Goal: Information Seeking & Learning: Learn about a topic

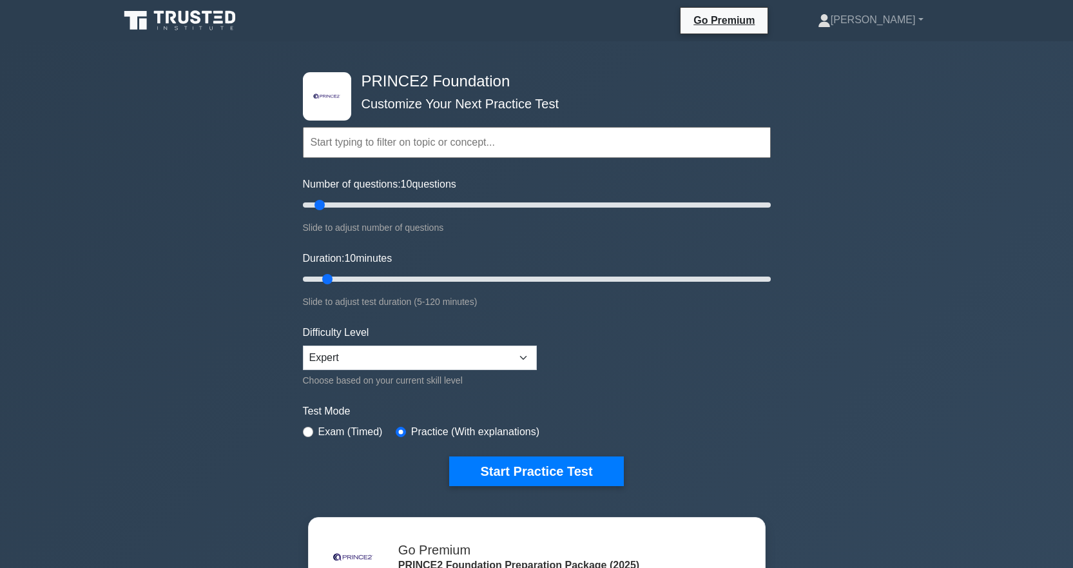
click at [514, 470] on button "Start Practice Test" at bounding box center [536, 471] width 174 height 30
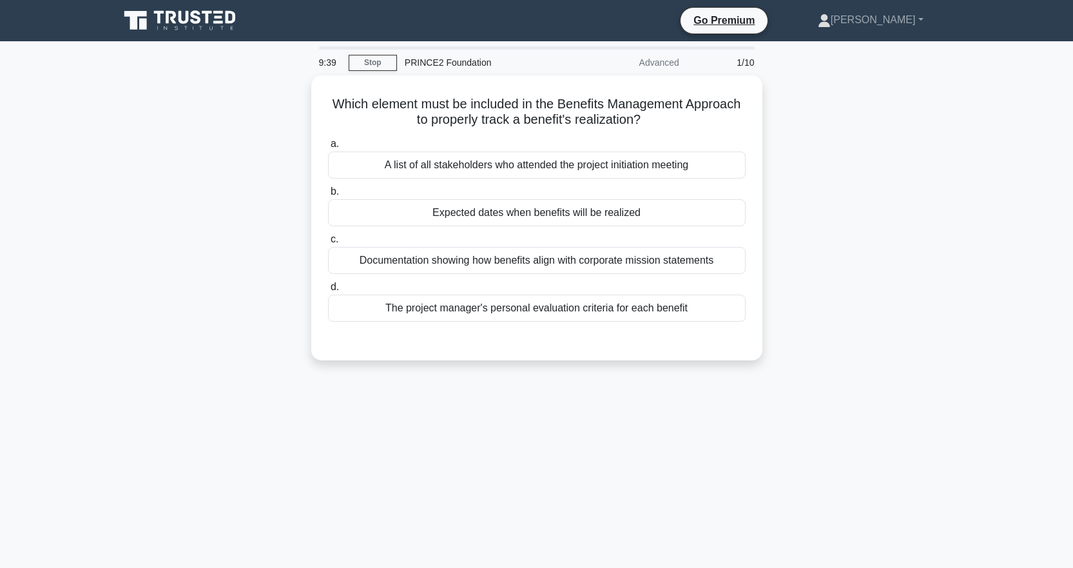
click at [500, 261] on div "Documentation showing how benefits align with corporate mission statements" at bounding box center [536, 260] width 417 height 27
click at [328, 244] on input "c. Documentation showing how benefits align with corporate mission statements" at bounding box center [328, 239] width 0 height 8
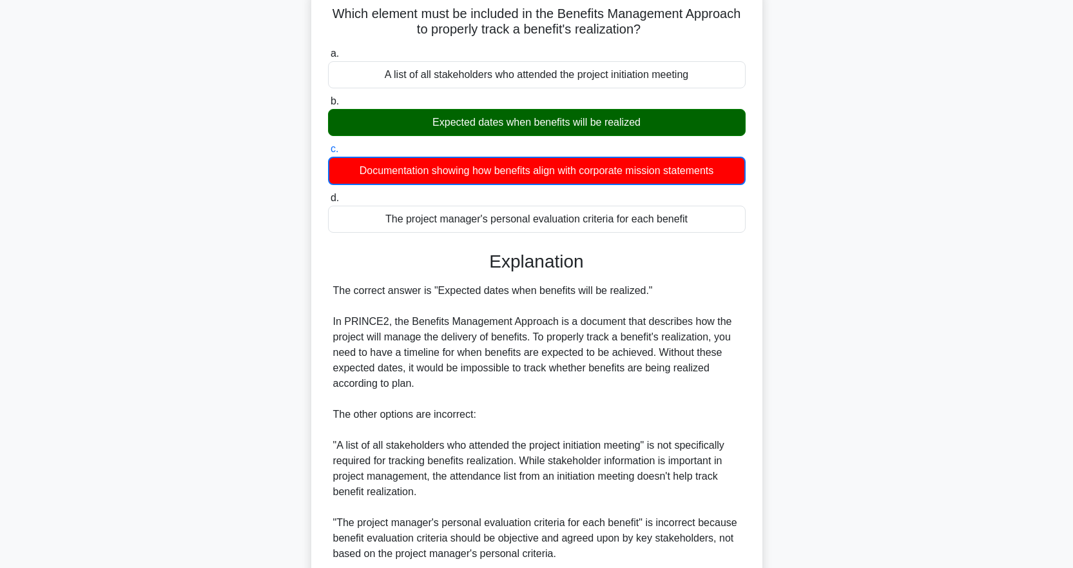
scroll to position [260, 0]
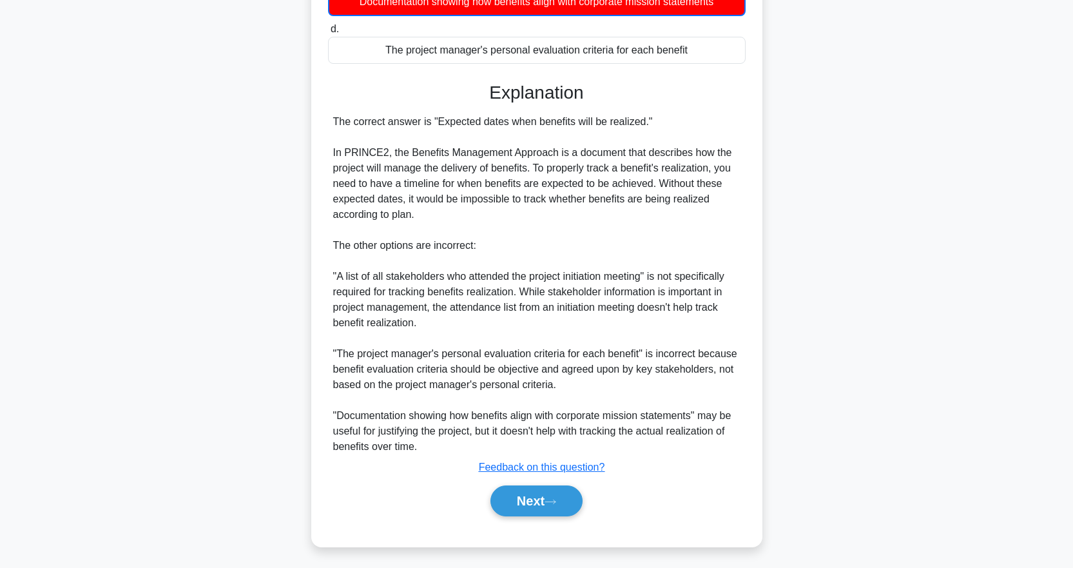
click at [543, 490] on button "Next" at bounding box center [536, 500] width 92 height 31
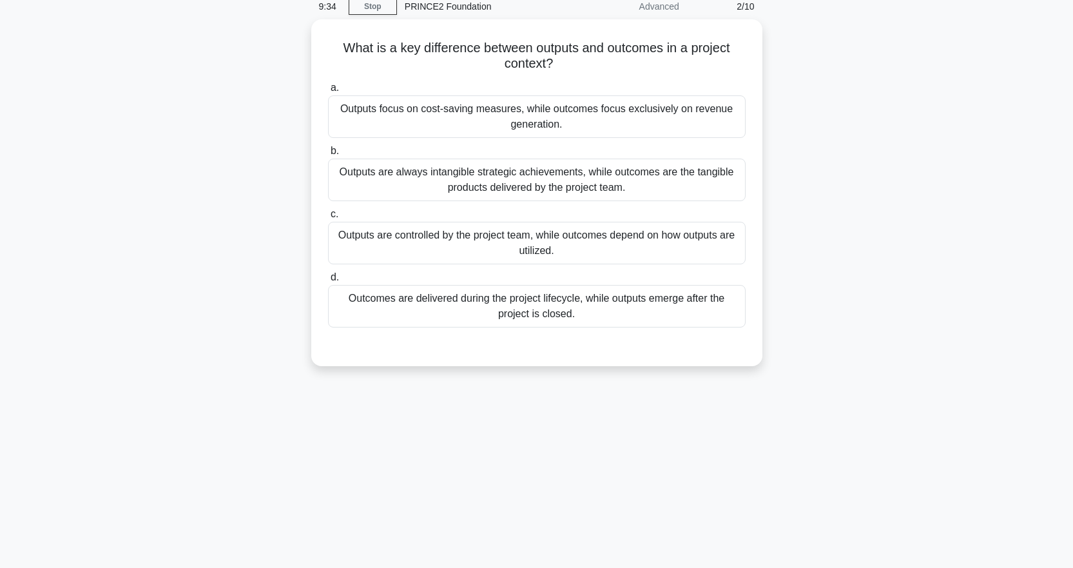
scroll to position [0, 0]
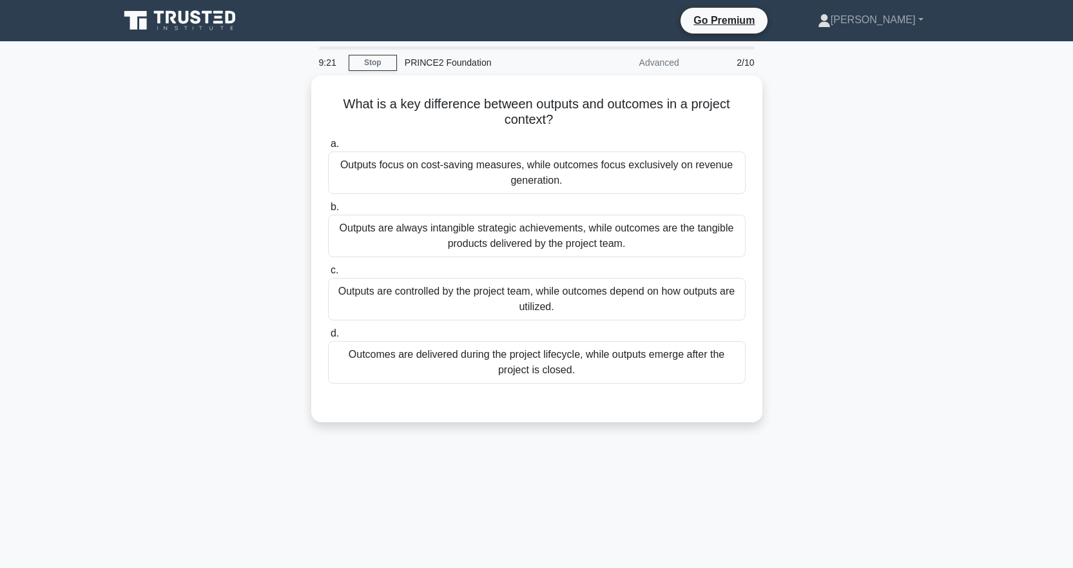
click at [570, 353] on div "Outcomes are delivered during the project lifecycle, while outputs emerge after…" at bounding box center [536, 362] width 417 height 43
click at [328, 338] on input "d. Outcomes are delivered during the project lifecycle, while outputs emerge af…" at bounding box center [328, 333] width 0 height 8
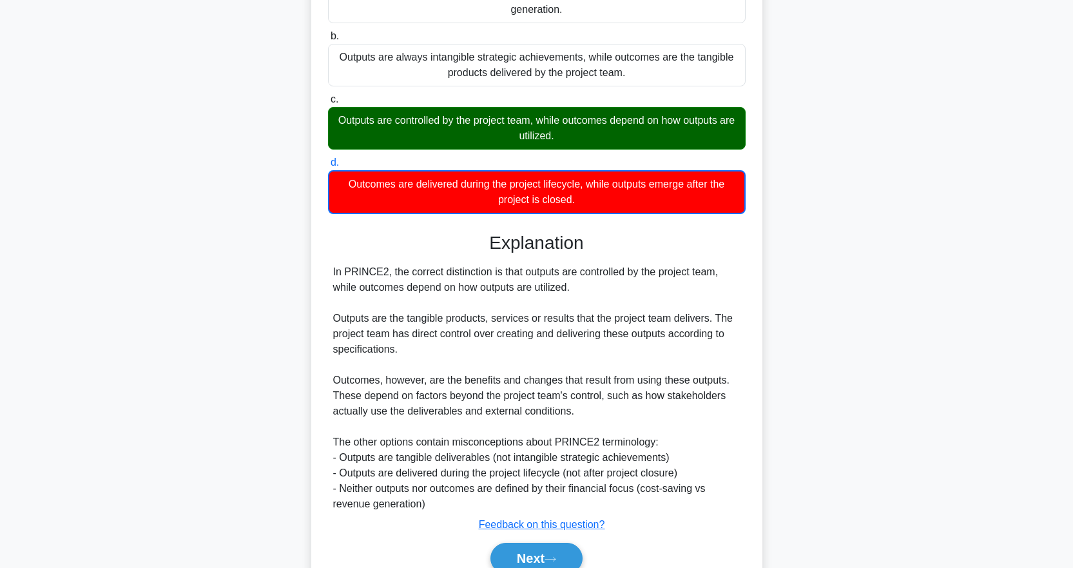
scroll to position [229, 0]
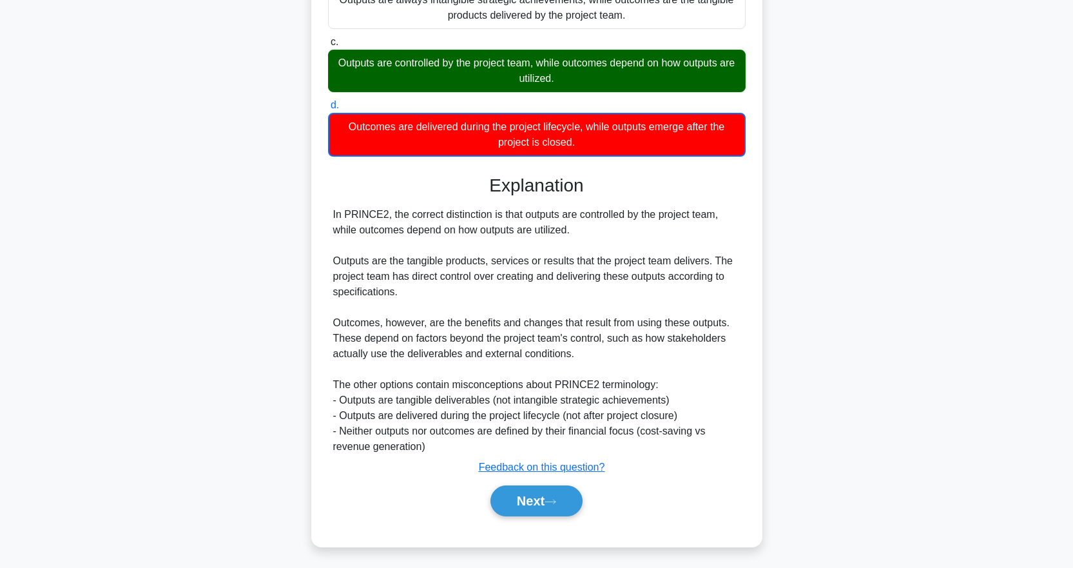
click at [555, 494] on button "Next" at bounding box center [536, 500] width 92 height 31
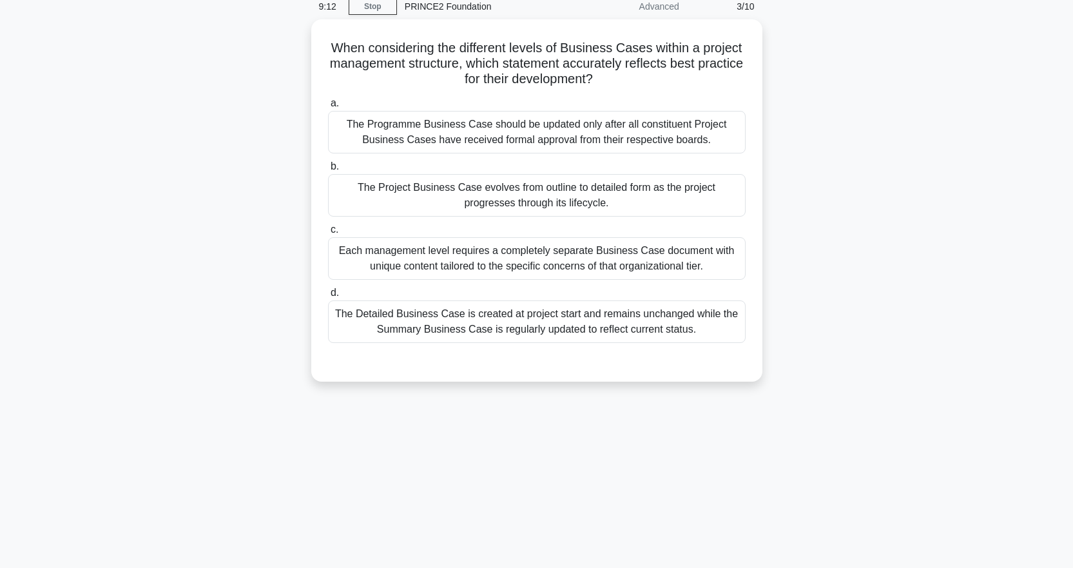
scroll to position [0, 0]
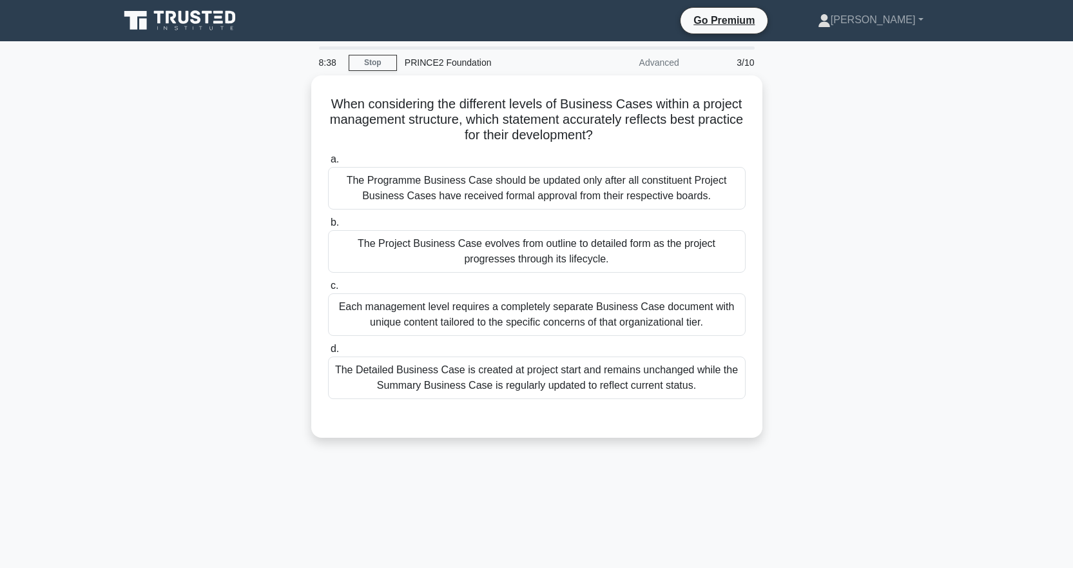
click at [608, 316] on div "Each management level requires a completely separate Business Case document wit…" at bounding box center [536, 314] width 417 height 43
click at [328, 290] on input "c. Each management level requires a completely separate Business Case document …" at bounding box center [328, 286] width 0 height 8
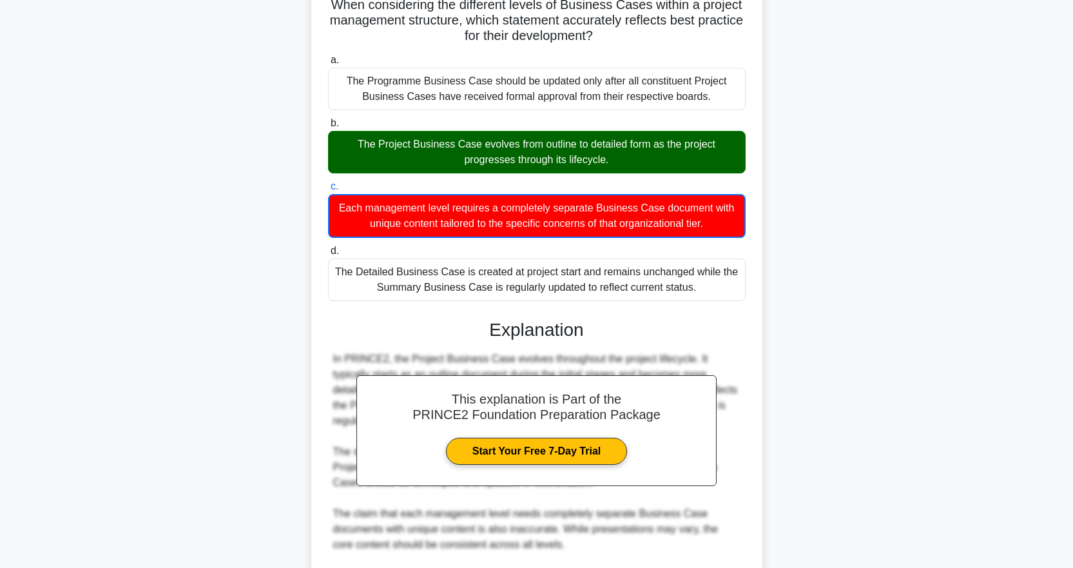
scroll to position [258, 0]
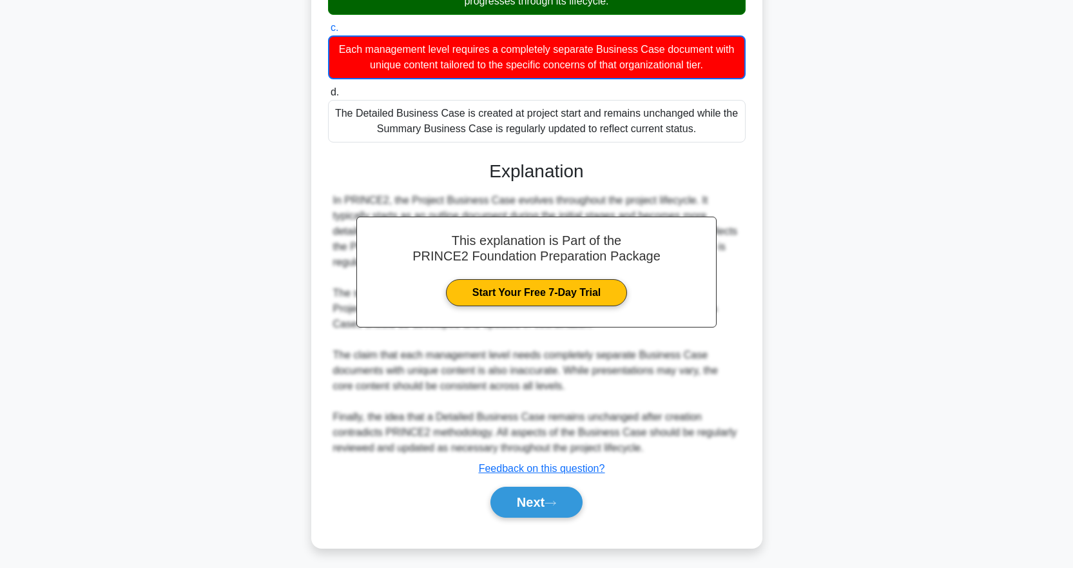
click at [550, 495] on button "Next" at bounding box center [536, 501] width 92 height 31
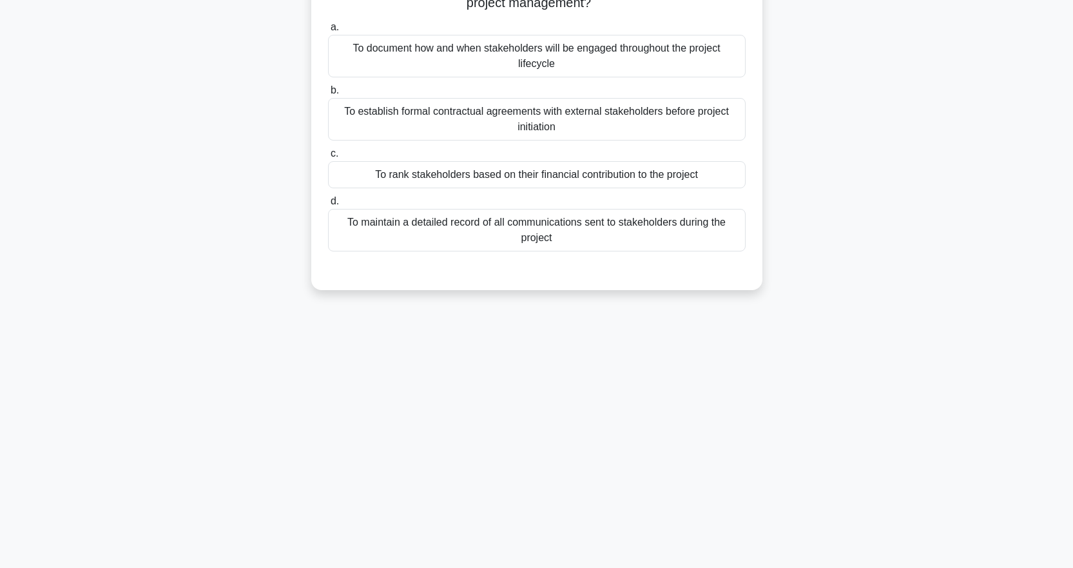
scroll to position [0, 0]
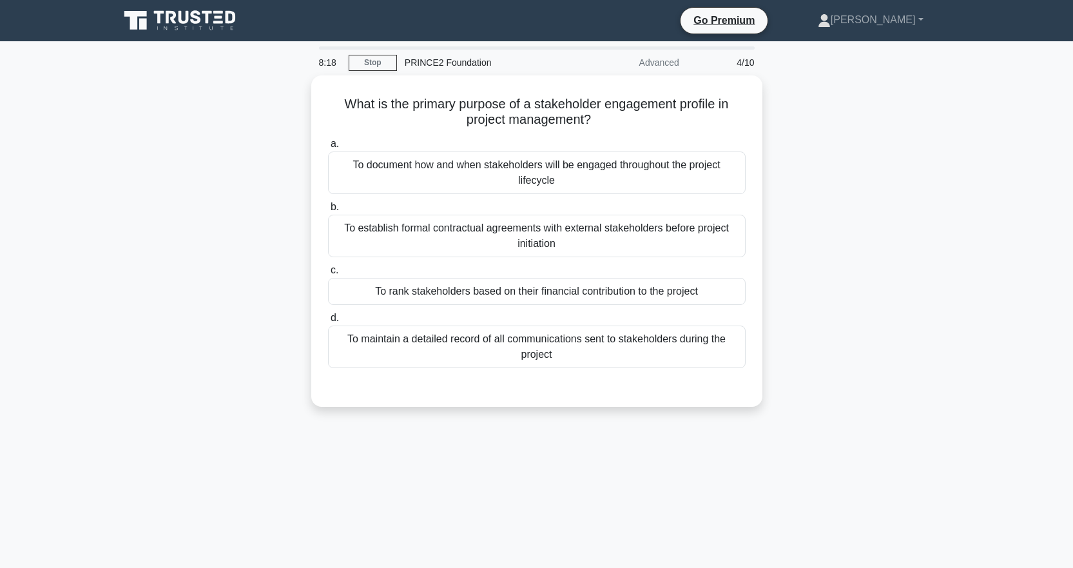
click at [637, 170] on div "To document how and when stakeholders will be engaged throughout the project li…" at bounding box center [536, 172] width 417 height 43
click at [328, 148] on input "a. To document how and when stakeholders will be engaged throughout the project…" at bounding box center [328, 144] width 0 height 8
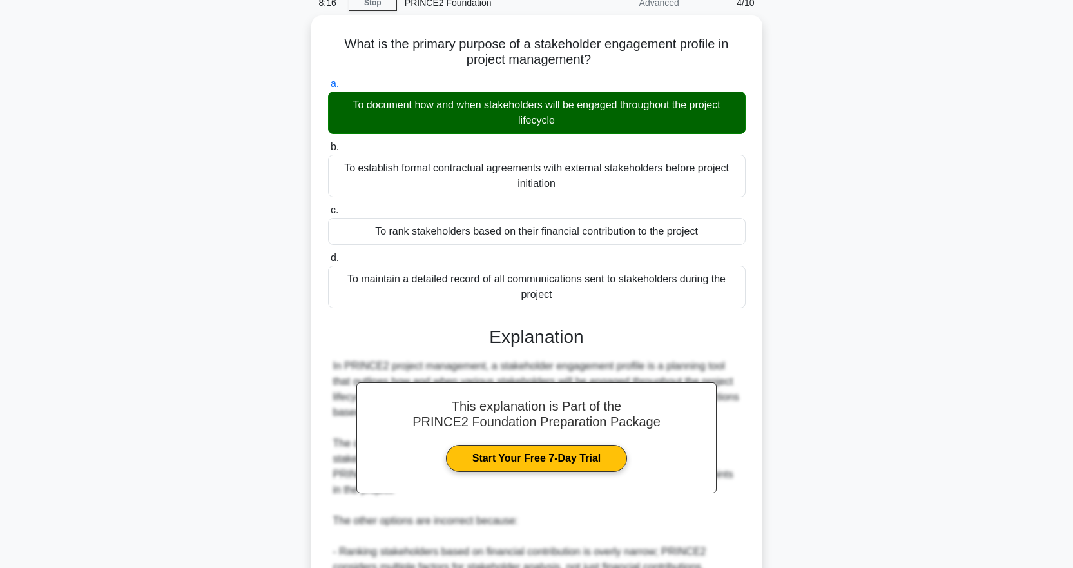
scroll to position [258, 0]
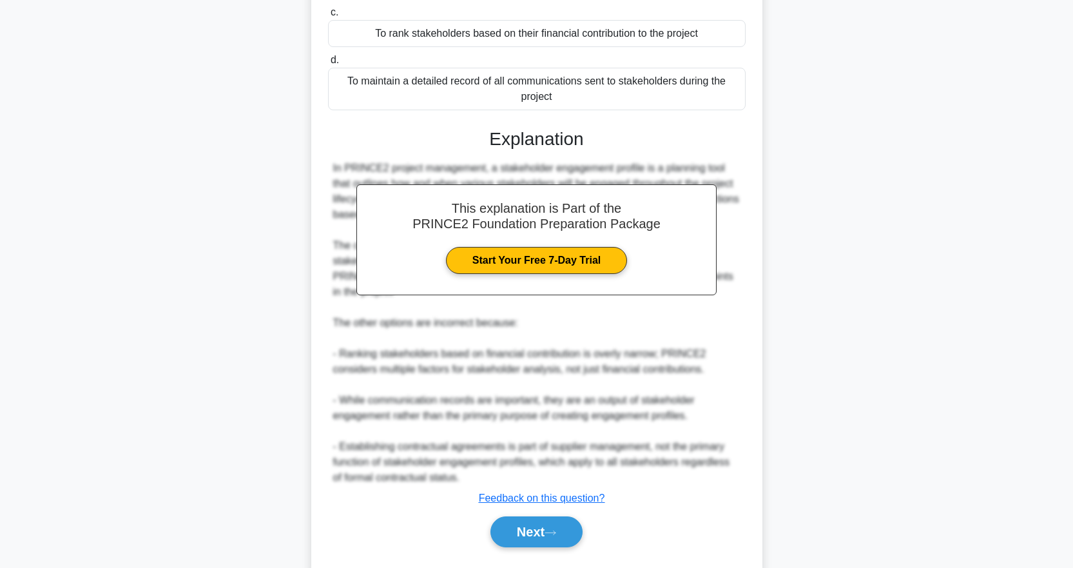
click at [537, 523] on button "Next" at bounding box center [536, 531] width 92 height 31
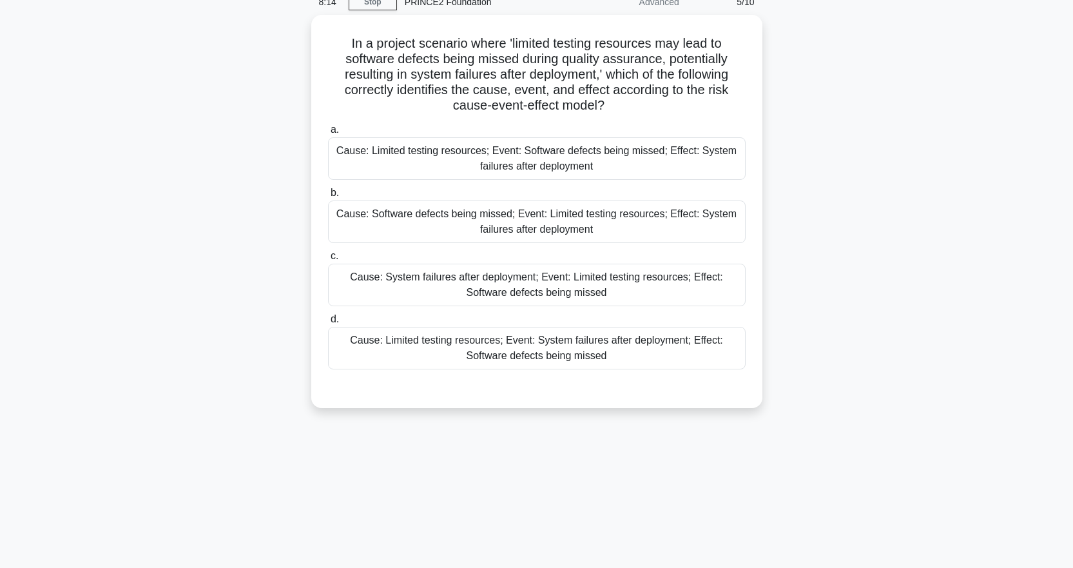
scroll to position [0, 0]
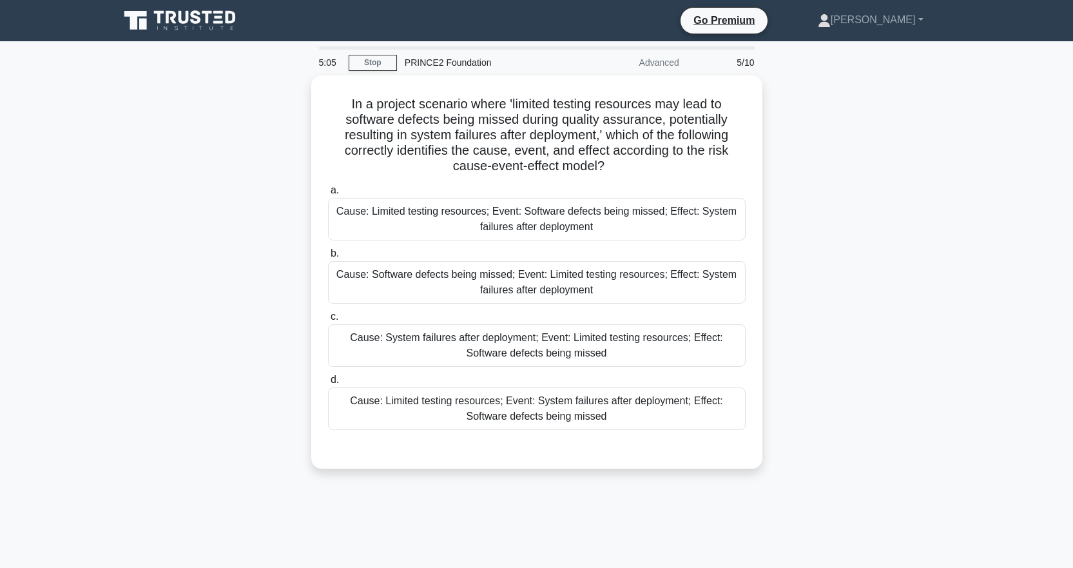
click at [587, 412] on div "Cause: Limited testing resources; Event: System failures after deployment; Effe…" at bounding box center [536, 408] width 417 height 43
click at [328, 384] on input "d. Cause: Limited testing resources; Event: System failures after deployment; E…" at bounding box center [328, 380] width 0 height 8
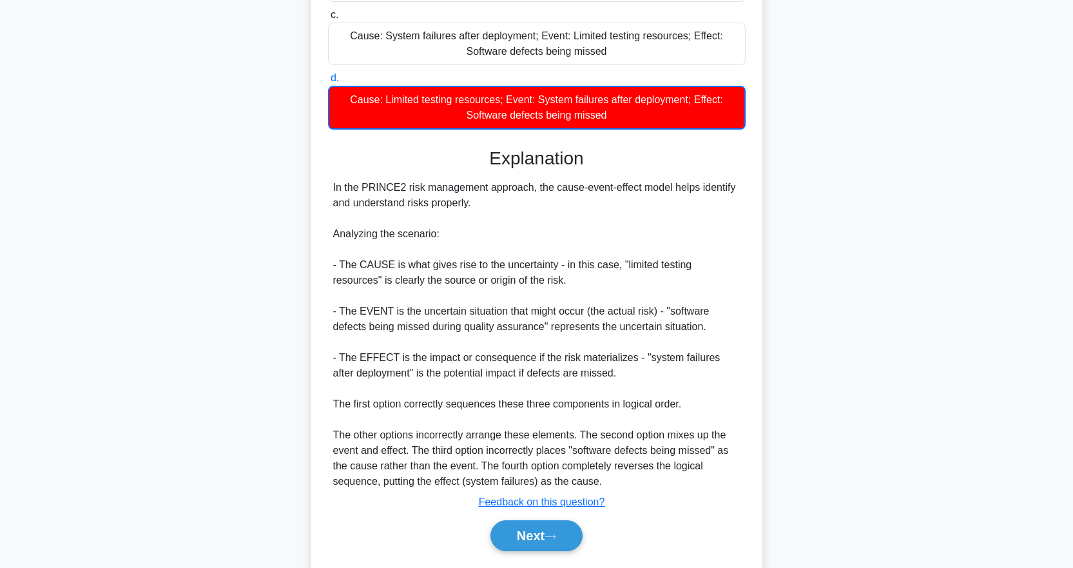
scroll to position [322, 0]
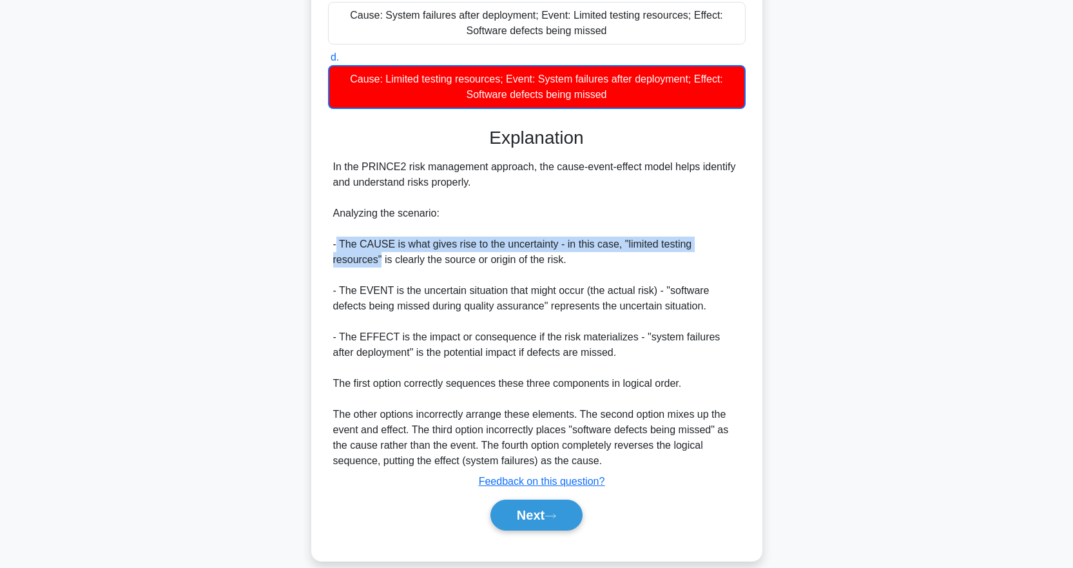
drag, startPoint x: 336, startPoint y: 243, endPoint x: 751, endPoint y: 246, distance: 414.9
click at [751, 246] on div "In a project scenario where 'limited testing resources may lead to software def…" at bounding box center [536, 156] width 441 height 797
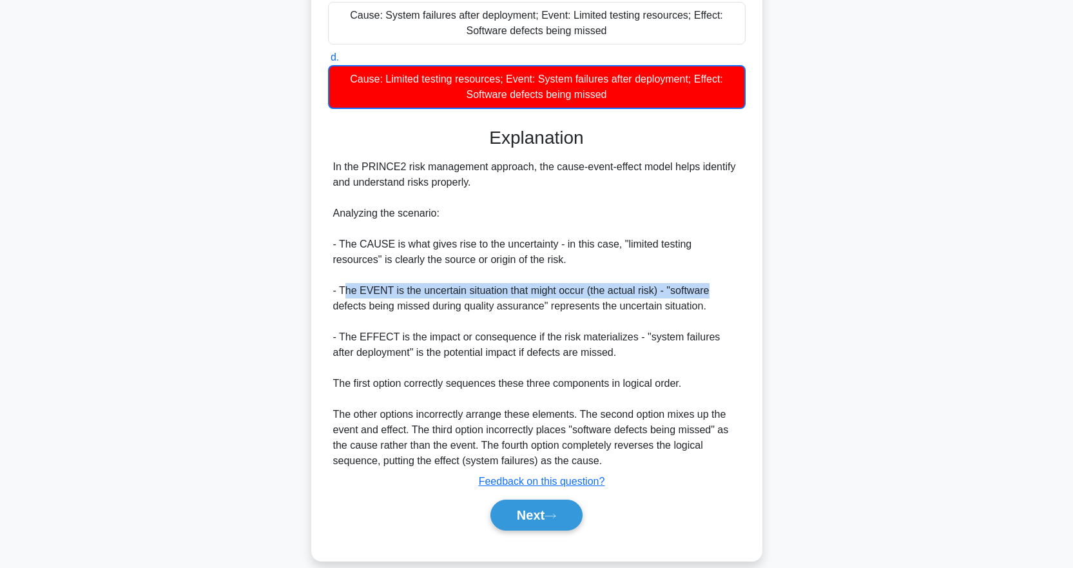
drag, startPoint x: 346, startPoint y: 293, endPoint x: 724, endPoint y: 287, distance: 378.2
click at [724, 287] on div "In the PRINCE2 risk management approach, the cause-event-effect model helps ide…" at bounding box center [536, 313] width 407 height 309
click at [551, 515] on icon at bounding box center [550, 515] width 12 height 7
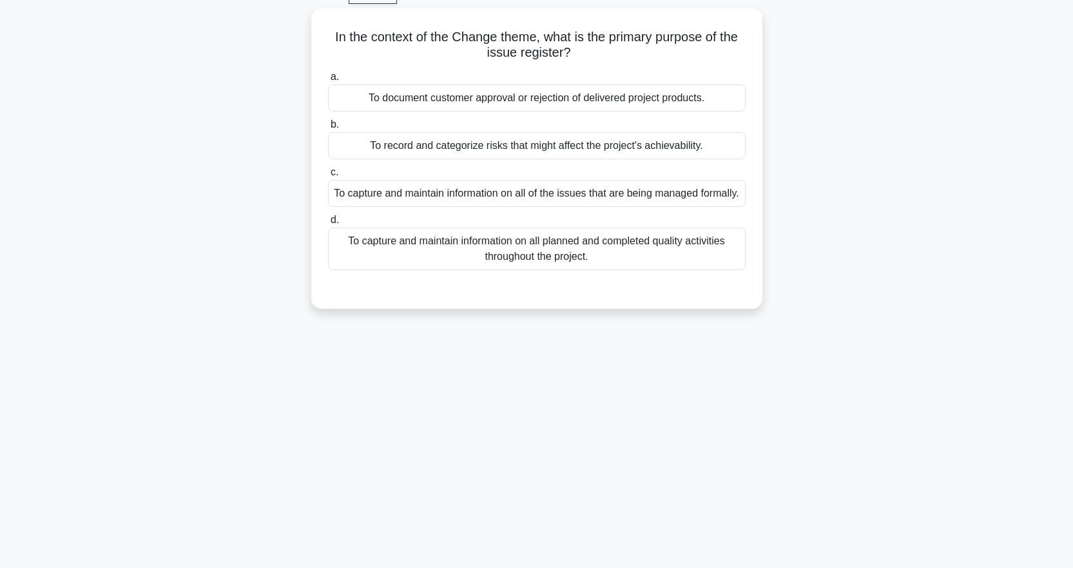
scroll to position [0, 0]
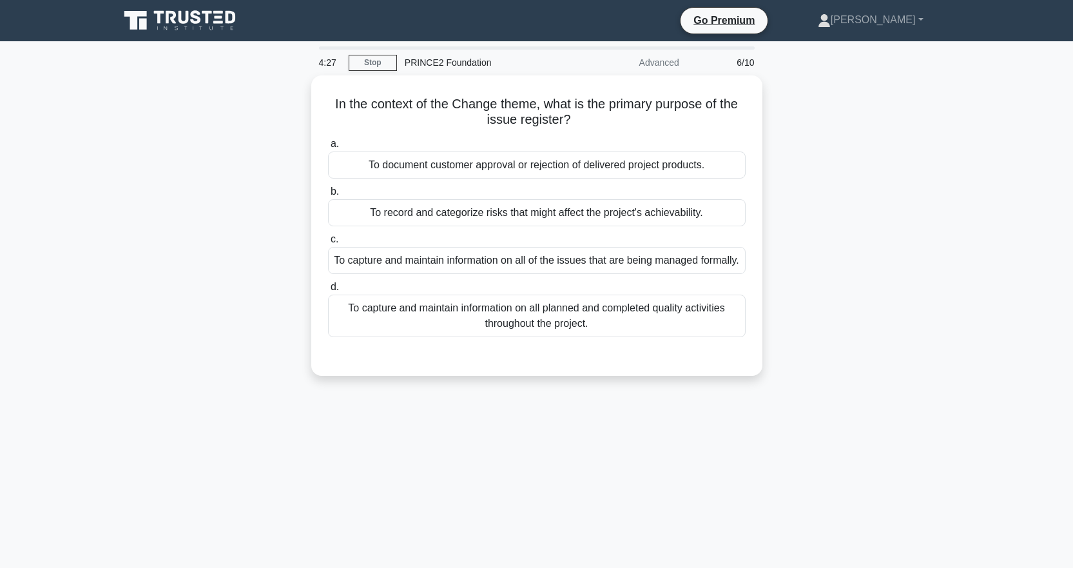
click at [629, 266] on div "To capture and maintain information on all of the issues that are being managed…" at bounding box center [536, 260] width 417 height 27
click at [328, 244] on input "c. To capture and maintain information on all of the issues that are being mana…" at bounding box center [328, 239] width 0 height 8
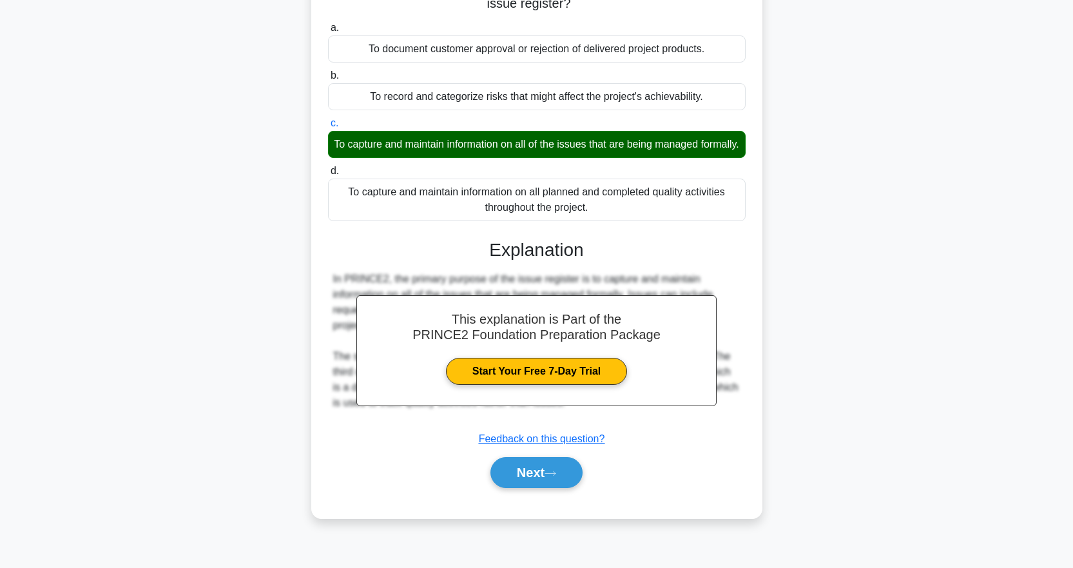
scroll to position [128, 0]
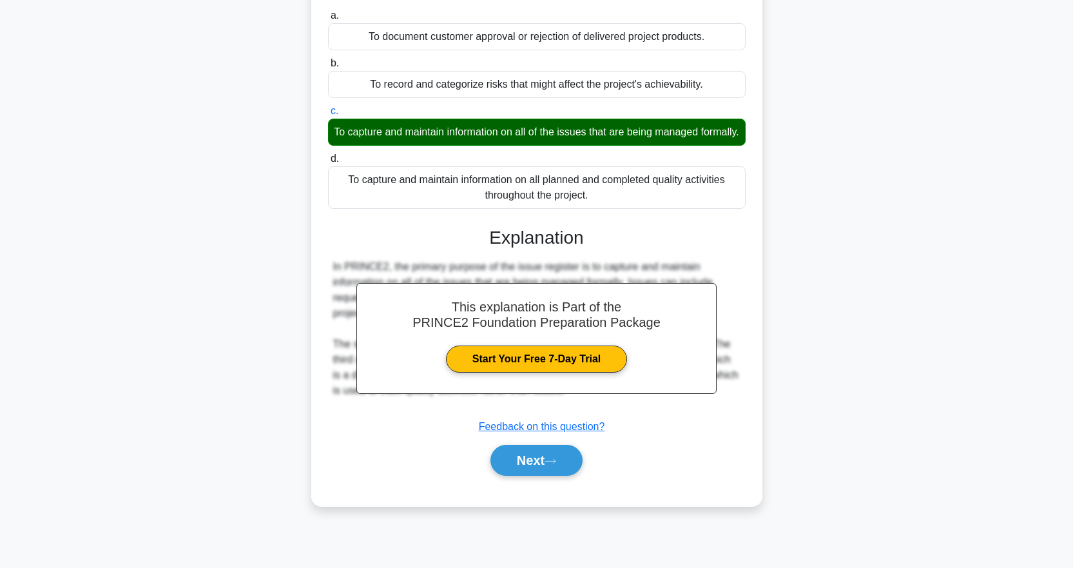
click at [548, 465] on button "Next" at bounding box center [536, 460] width 92 height 31
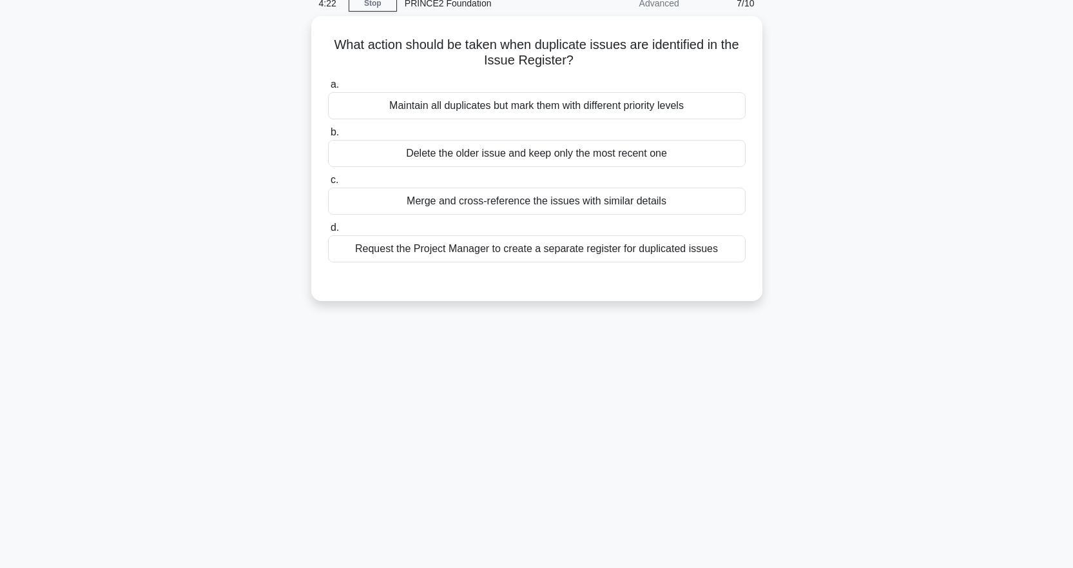
scroll to position [0, 0]
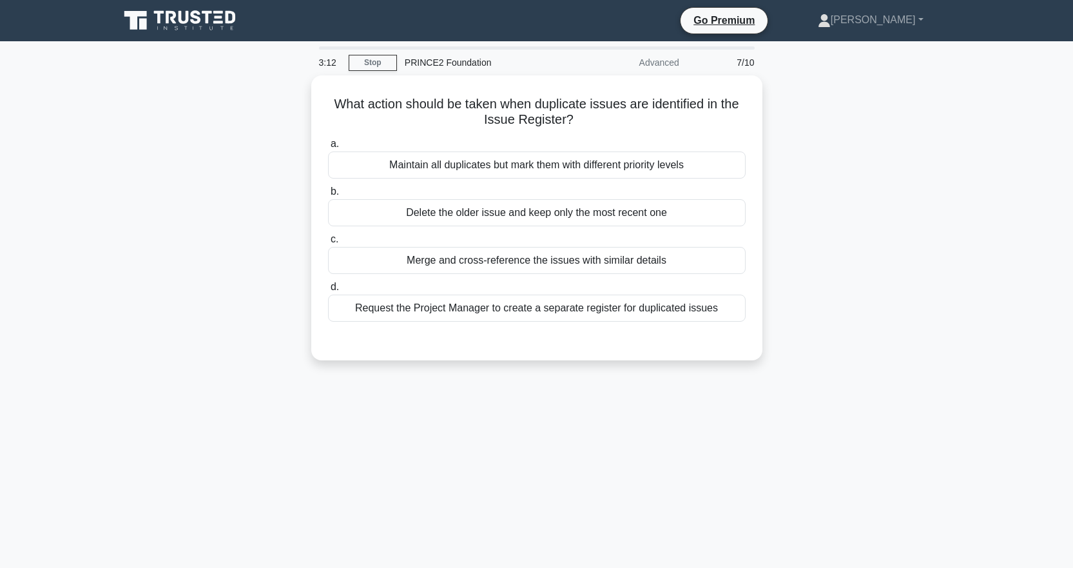
click at [669, 163] on div "Maintain all duplicates but mark them with different priority levels" at bounding box center [536, 164] width 417 height 27
click at [328, 148] on input "a. Maintain all duplicates but mark them with different priority levels" at bounding box center [328, 144] width 0 height 8
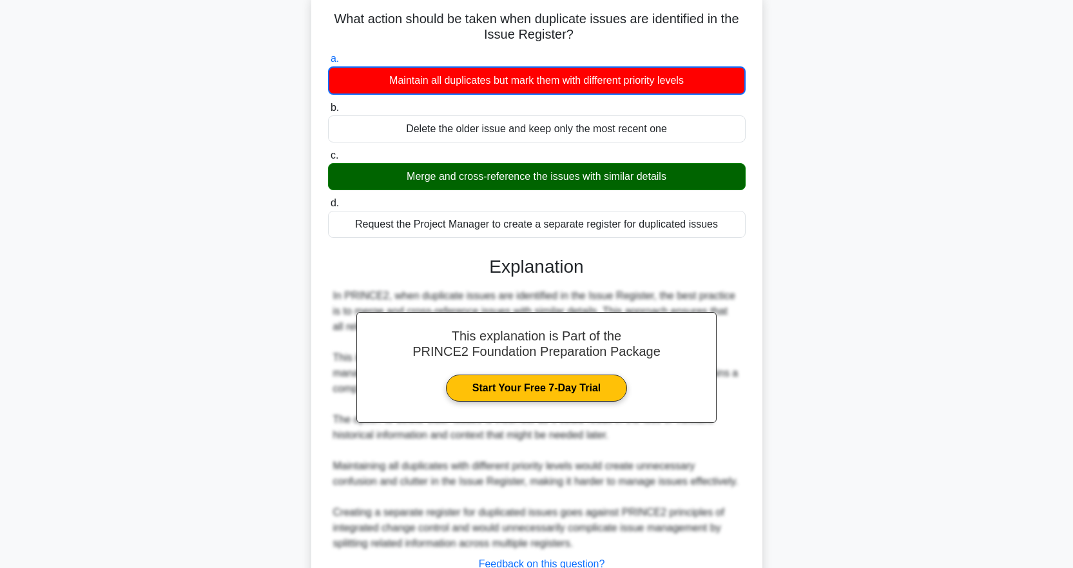
scroll to position [182, 0]
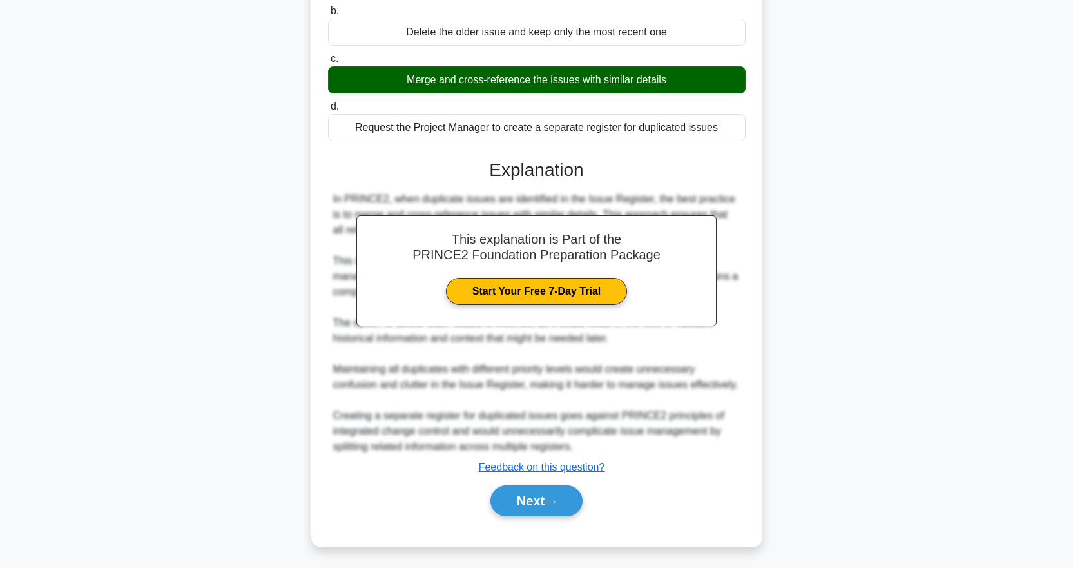
click at [553, 483] on div "This explanation is Part of the PRINCE2 Foundation Preparation Package Start Yo…" at bounding box center [536, 333] width 417 height 378
click at [544, 492] on button "Next" at bounding box center [536, 500] width 92 height 31
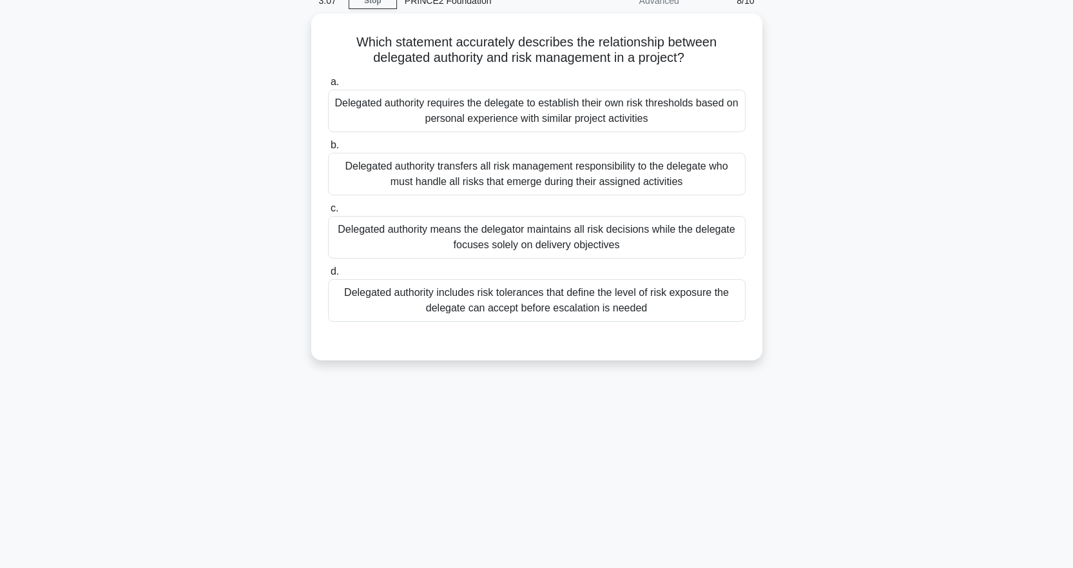
scroll to position [0, 0]
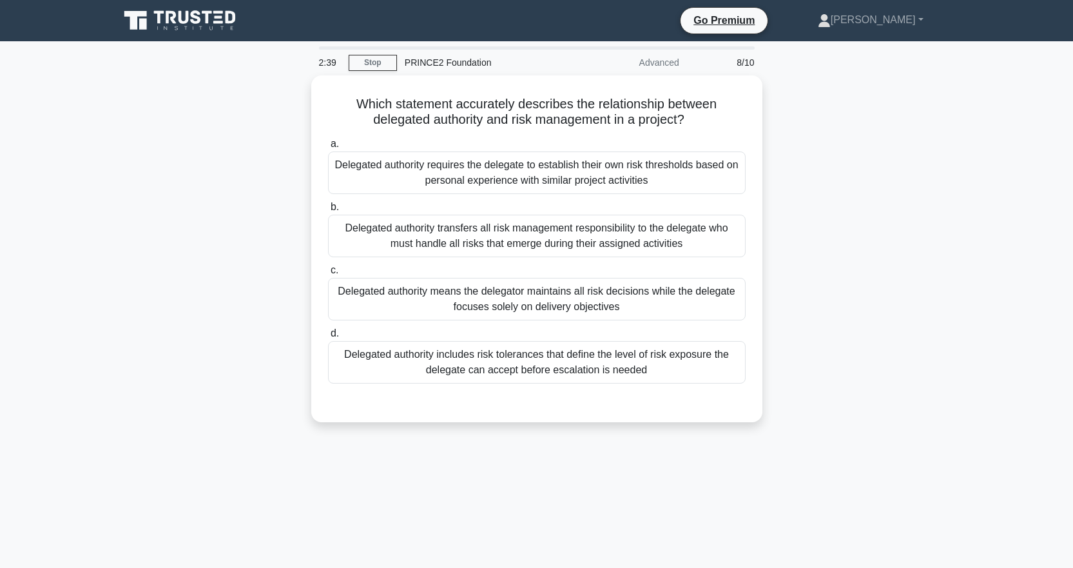
click at [487, 355] on div "Delegated authority includes risk tolerances that define the level of risk expo…" at bounding box center [536, 362] width 417 height 43
click at [328, 338] on input "d. Delegated authority includes risk tolerances that define the level of risk e…" at bounding box center [328, 333] width 0 height 8
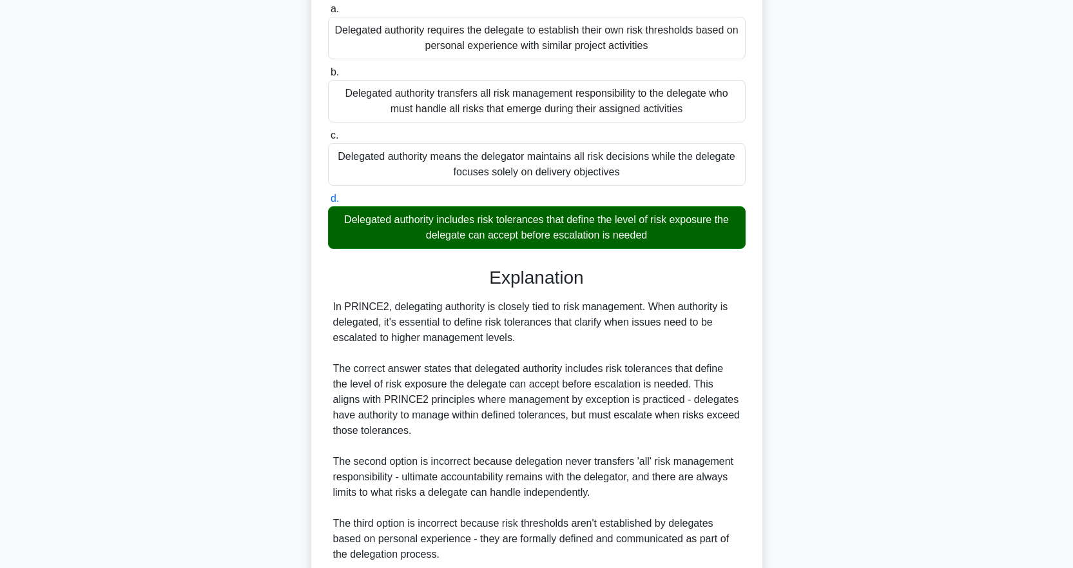
scroll to position [305, 0]
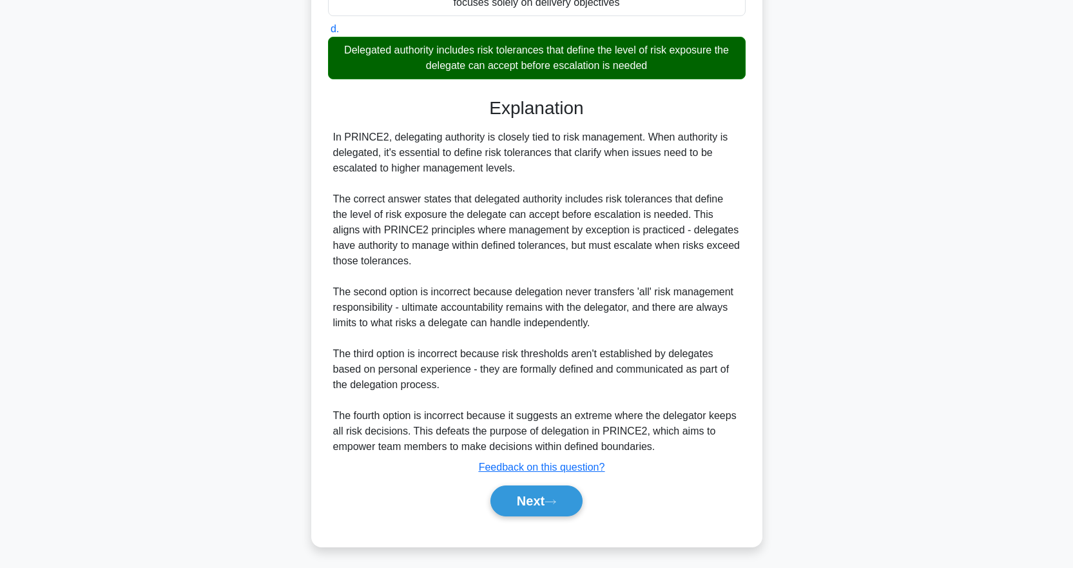
click at [541, 498] on button "Next" at bounding box center [536, 500] width 92 height 31
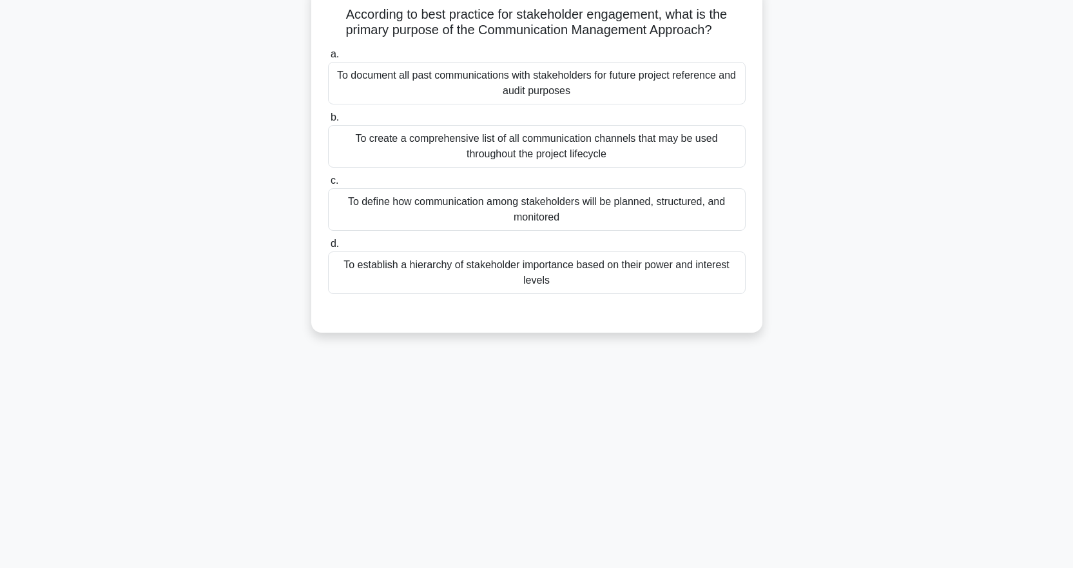
scroll to position [0, 0]
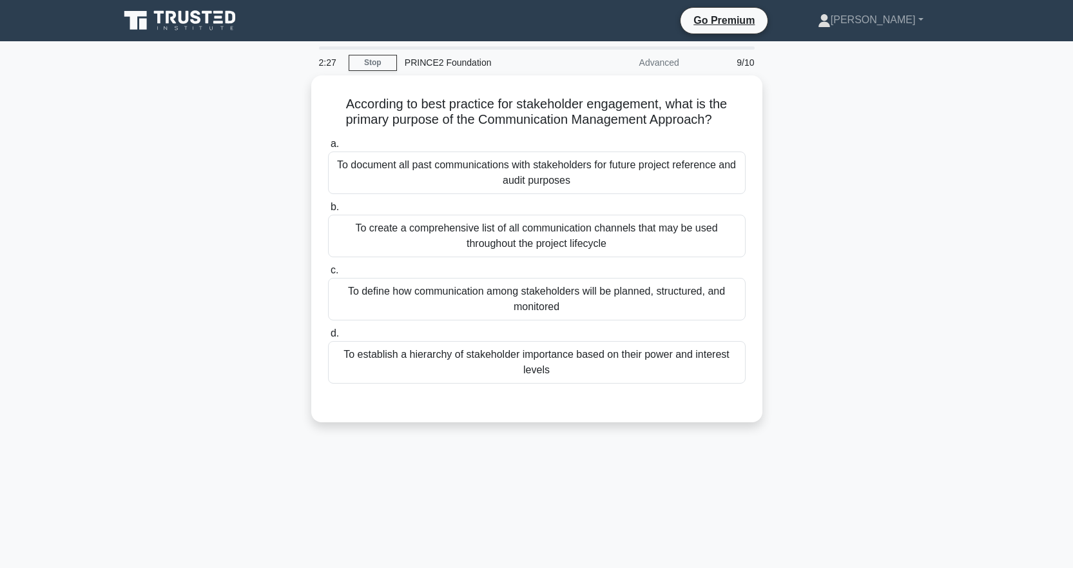
click at [547, 287] on div "To define how communication among stakeholders will be planned, structured, and…" at bounding box center [536, 299] width 417 height 43
click at [328, 274] on input "c. To define how communication among stakeholders will be planned, structured, …" at bounding box center [328, 270] width 0 height 8
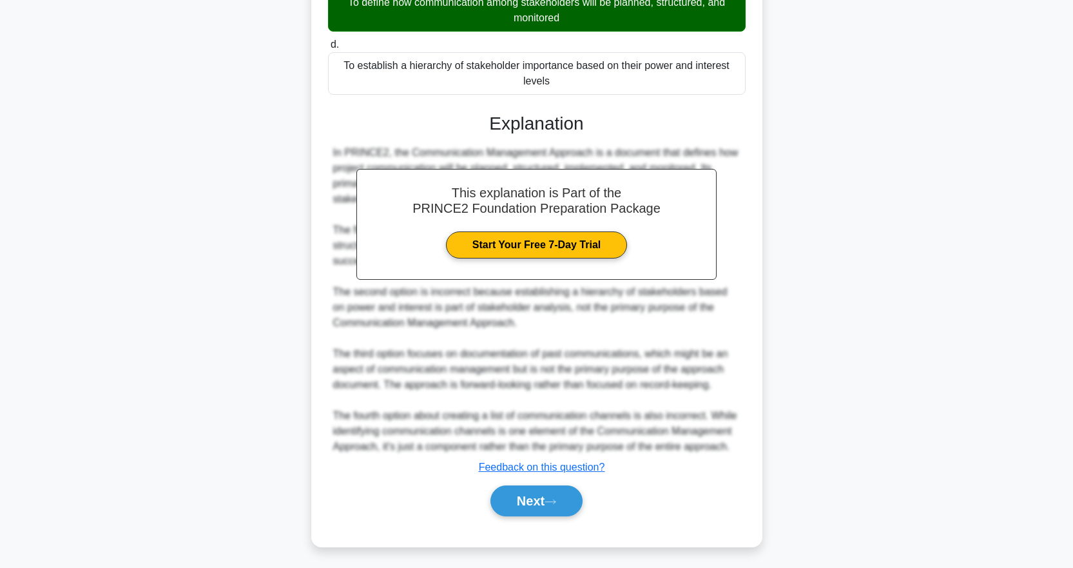
click at [540, 497] on button "Next" at bounding box center [536, 500] width 92 height 31
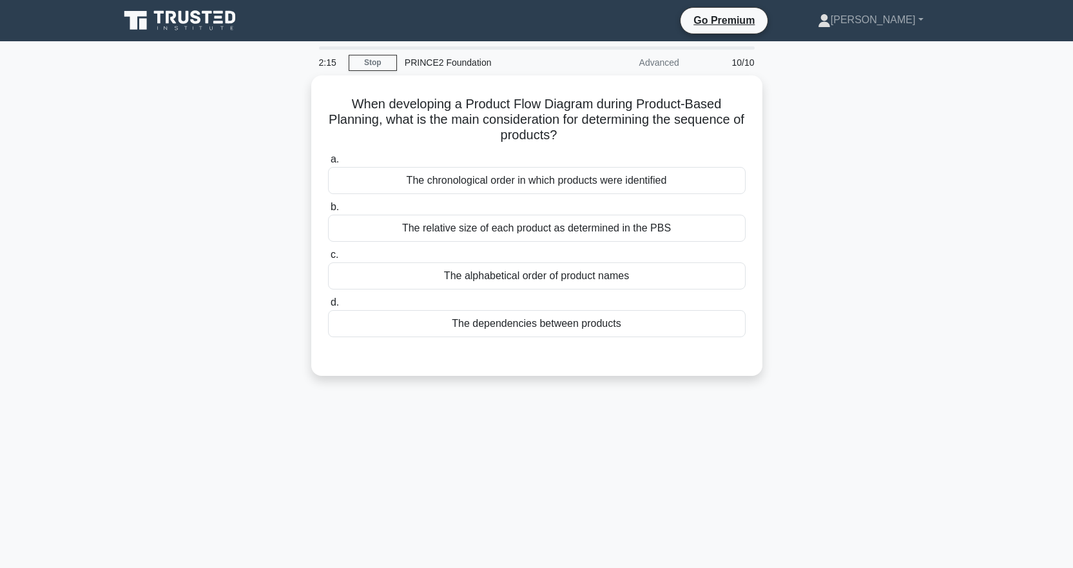
click at [606, 318] on div "The dependencies between products" at bounding box center [536, 323] width 417 height 27
click at [328, 307] on input "d. The dependencies between products" at bounding box center [328, 302] width 0 height 8
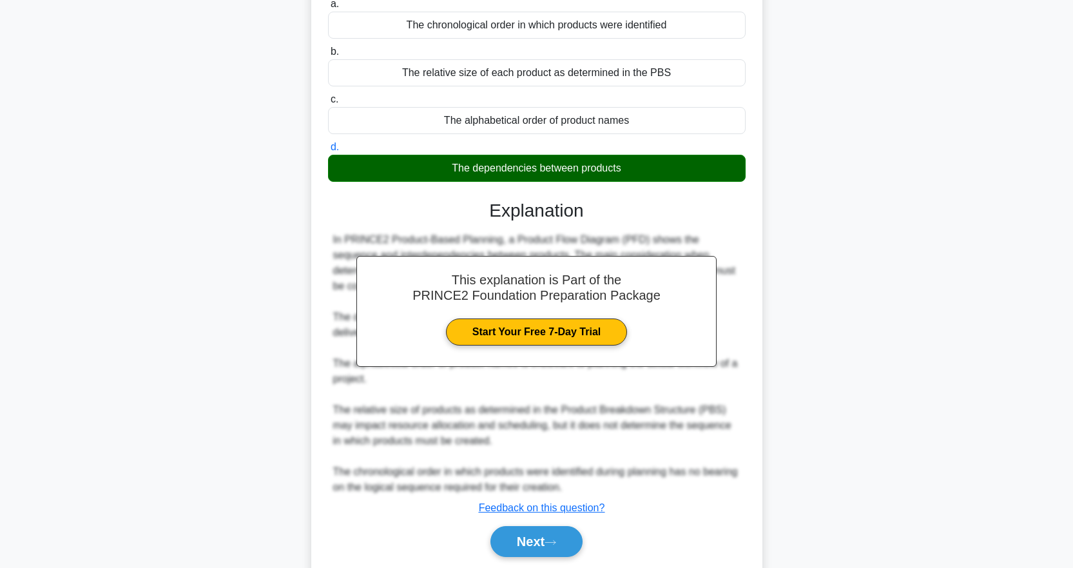
scroll to position [132, 0]
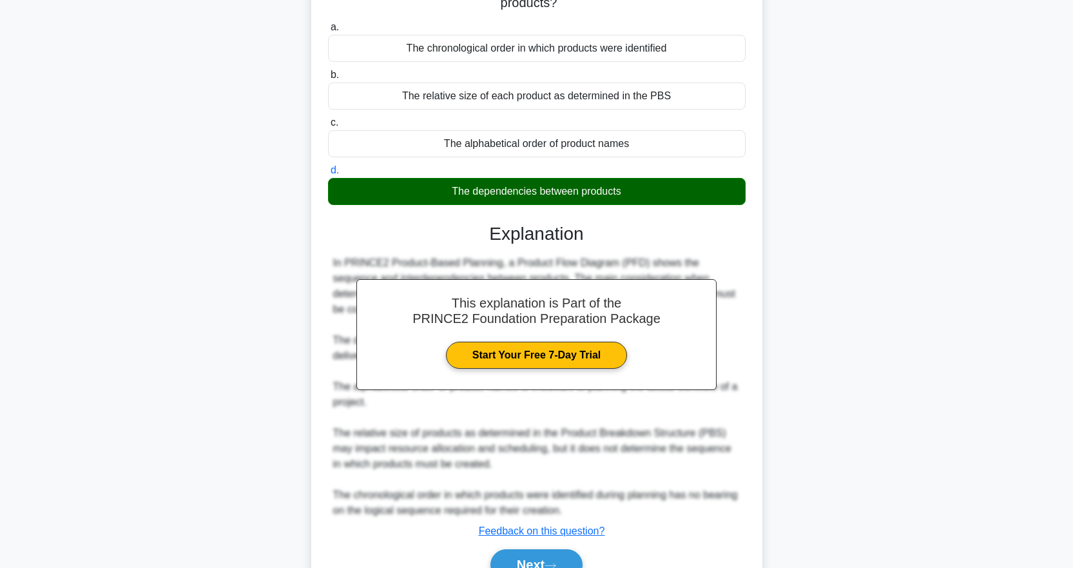
click at [543, 556] on button "Next" at bounding box center [536, 564] width 92 height 31
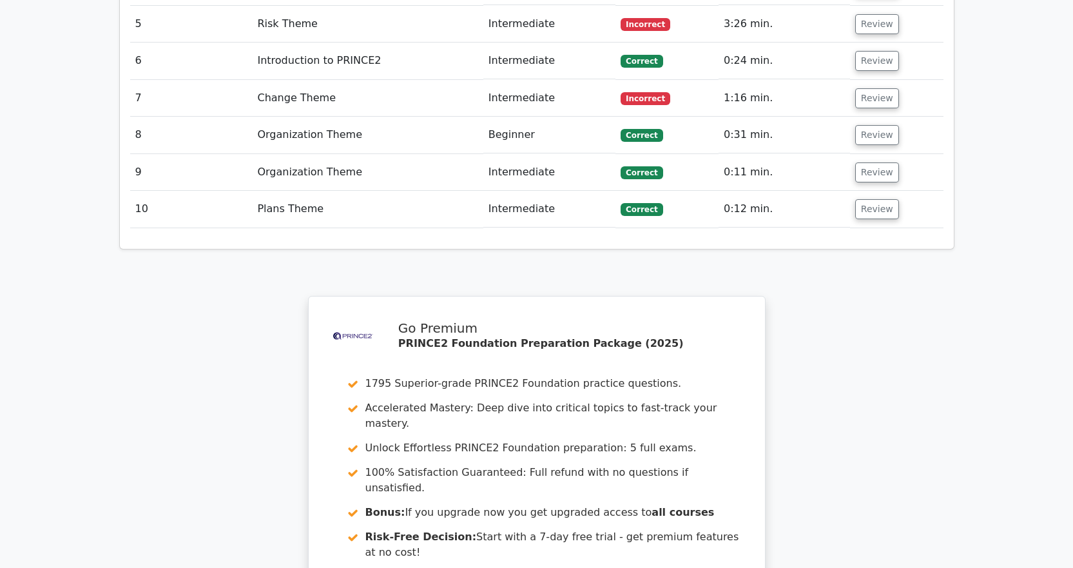
scroll to position [2126, 0]
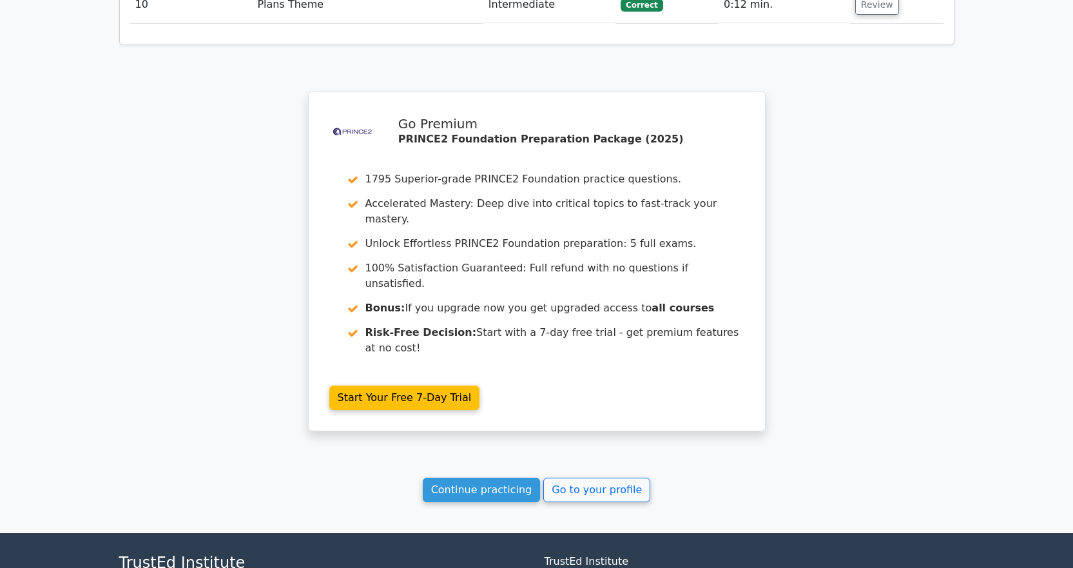
click at [492, 477] on link "Continue practicing" at bounding box center [482, 489] width 118 height 24
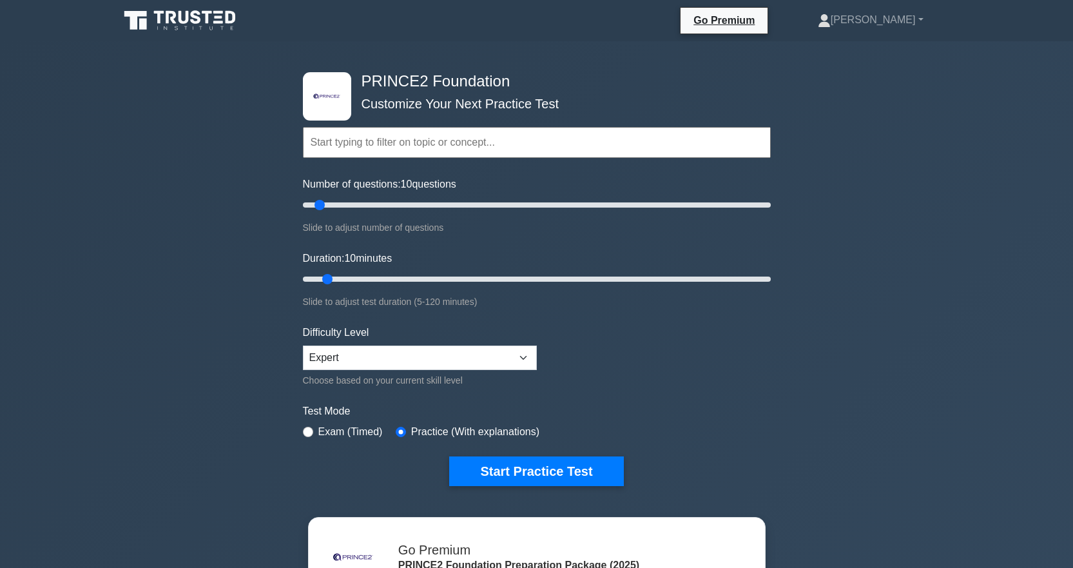
click at [567, 463] on button "Start Practice Test" at bounding box center [536, 471] width 174 height 30
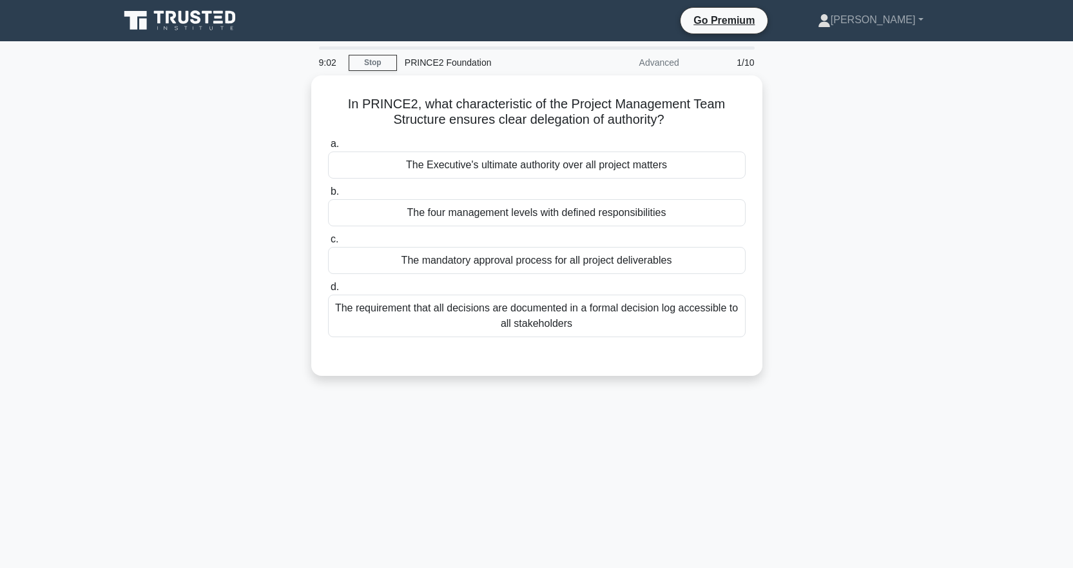
click at [572, 259] on div "The mandatory approval process for all project deliverables" at bounding box center [536, 260] width 417 height 27
click at [328, 244] on input "c. The mandatory approval process for all project deliverables" at bounding box center [328, 239] width 0 height 8
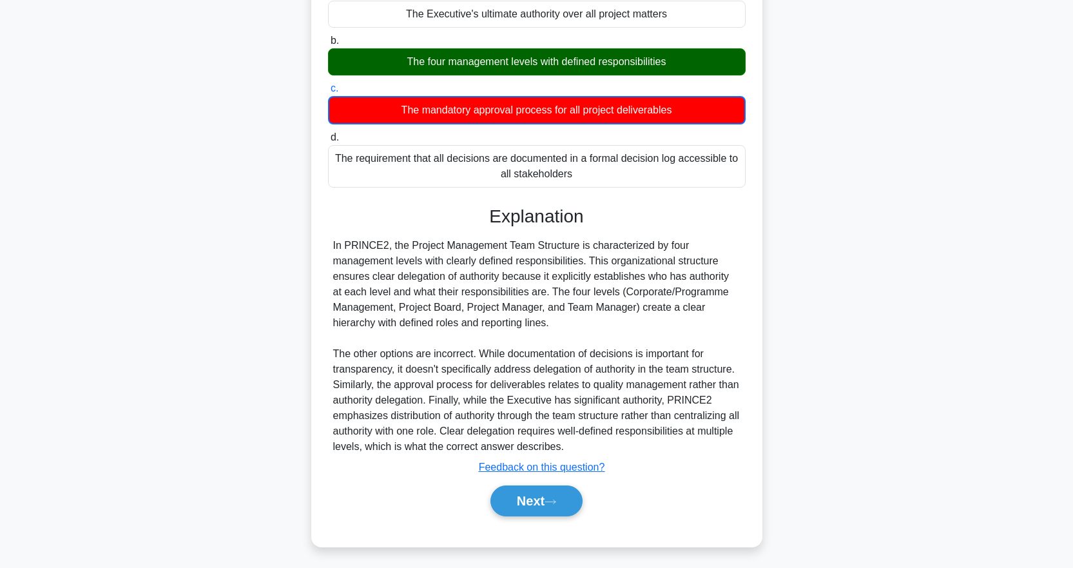
click at [552, 494] on button "Next" at bounding box center [536, 500] width 92 height 31
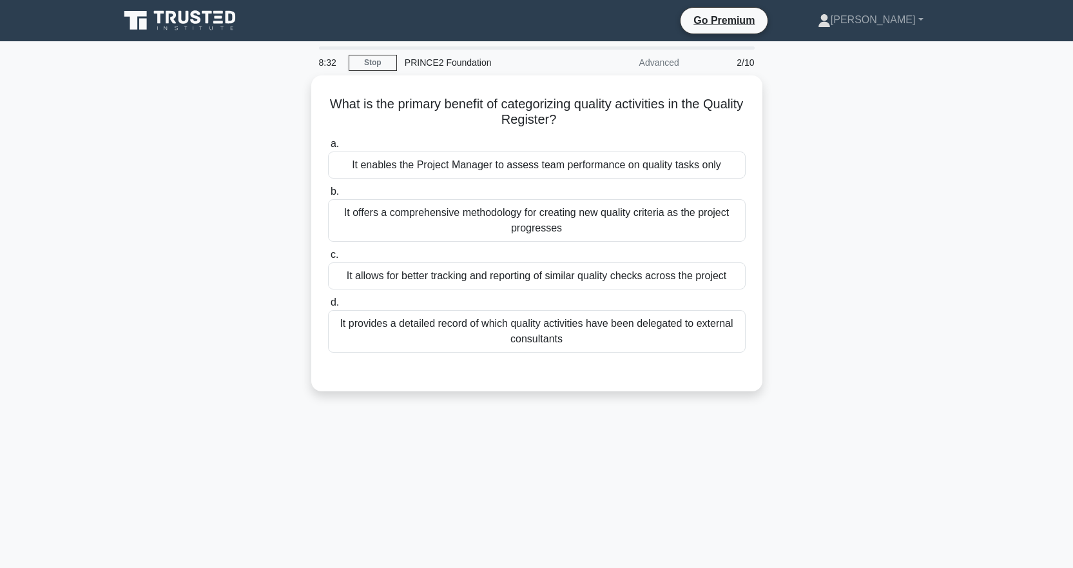
click at [571, 274] on div "It allows for better tracking and reporting of similar quality checks across th…" at bounding box center [536, 275] width 417 height 27
click at [328, 259] on input "c. It allows for better tracking and reporting of similar quality checks across…" at bounding box center [328, 255] width 0 height 8
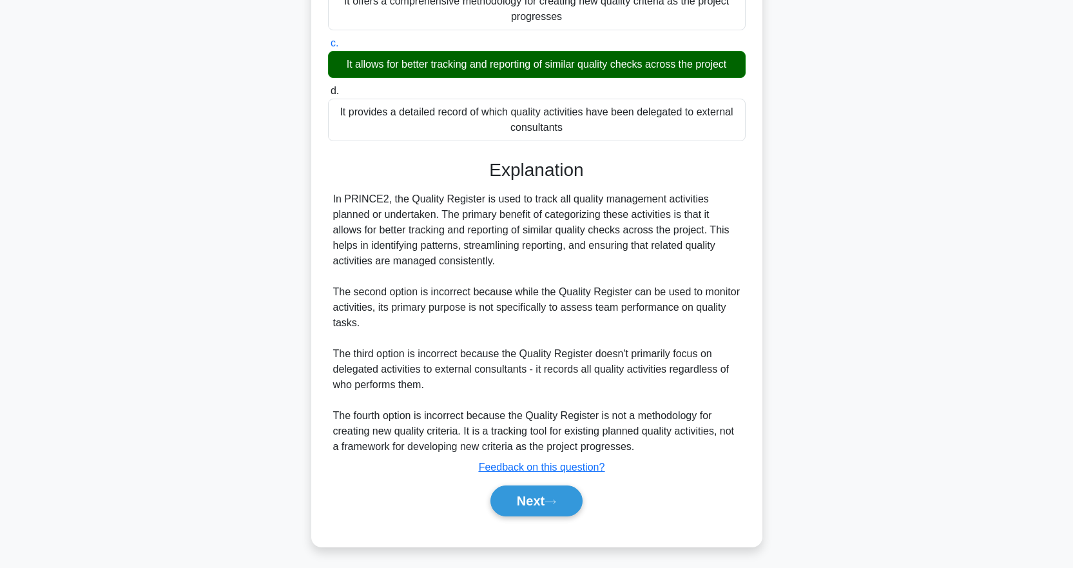
click at [571, 498] on button "Next" at bounding box center [536, 500] width 92 height 31
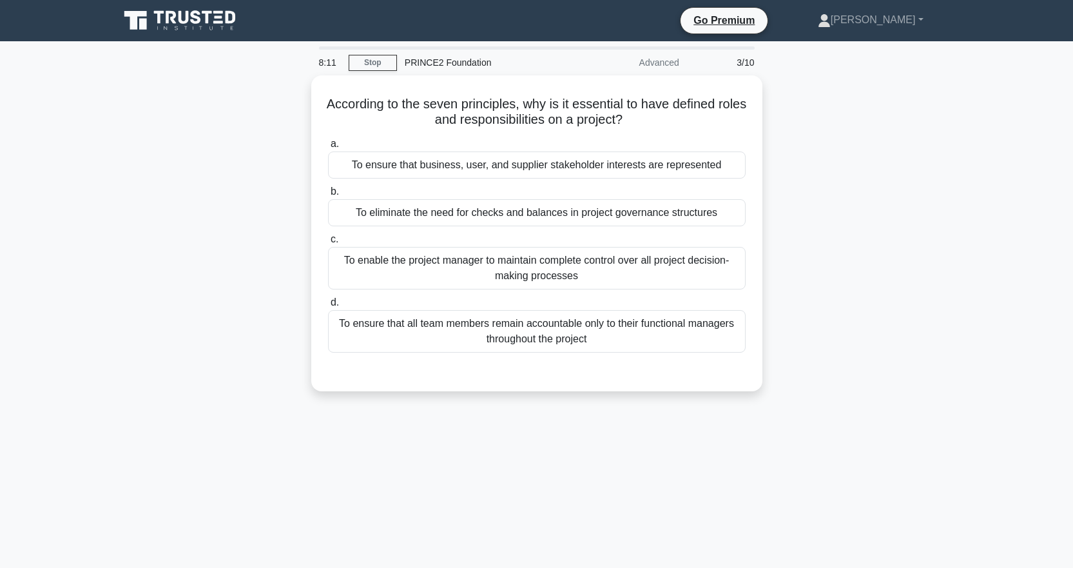
click at [525, 166] on div "To ensure that business, user, and supplier stakeholder interests are represent…" at bounding box center [536, 164] width 417 height 27
click at [328, 148] on input "a. To ensure that business, user, and supplier stakeholder interests are repres…" at bounding box center [328, 144] width 0 height 8
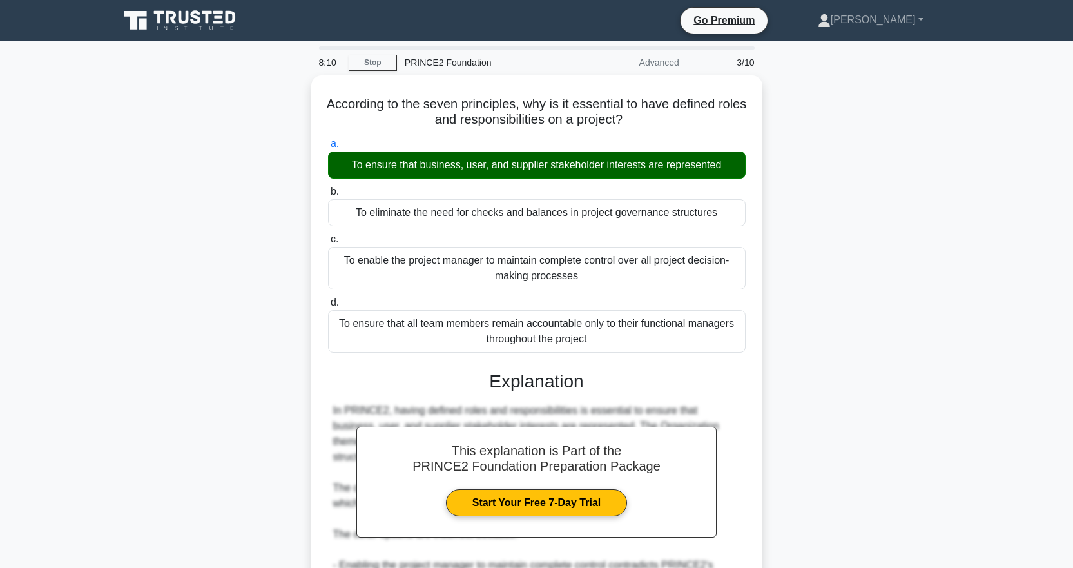
scroll to position [258, 0]
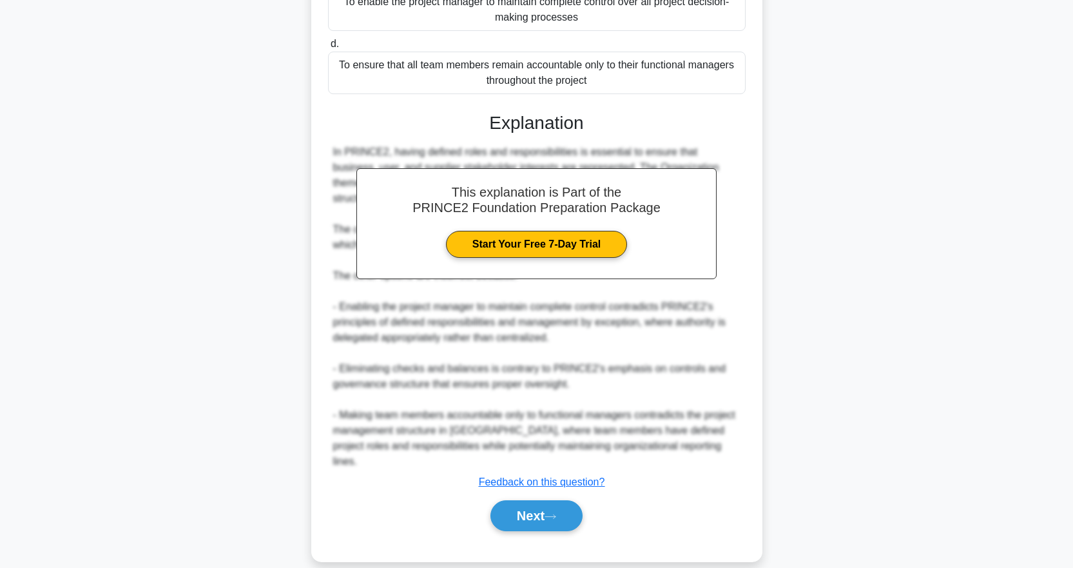
click at [533, 500] on button "Next" at bounding box center [536, 515] width 92 height 31
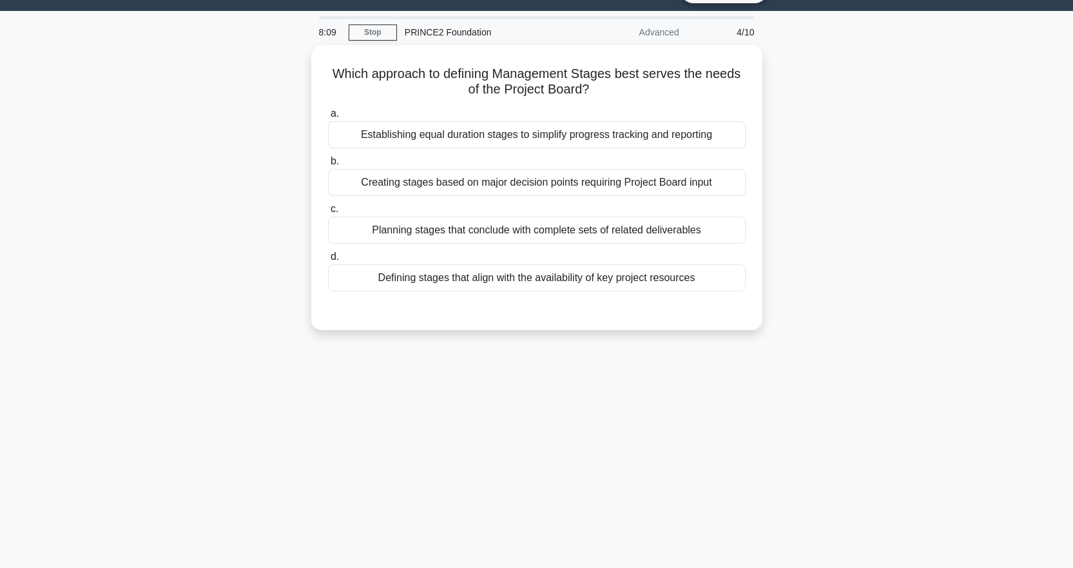
scroll to position [0, 0]
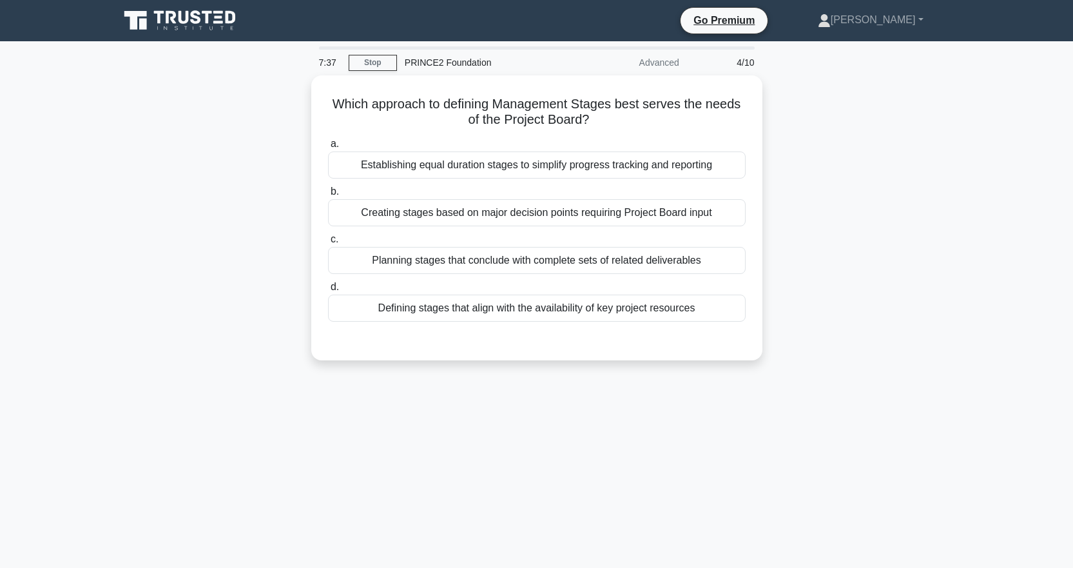
click at [699, 209] on div "Creating stages based on major decision points requiring Project Board input" at bounding box center [536, 212] width 417 height 27
click at [328, 196] on input "b. Creating stages based on major decision points requiring Project Board input" at bounding box center [328, 191] width 0 height 8
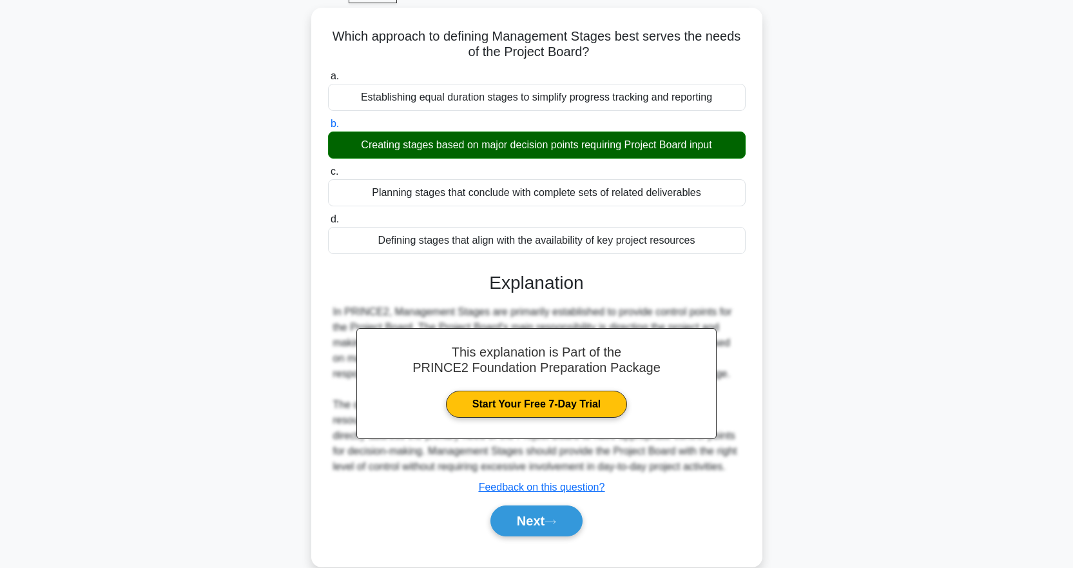
scroll to position [128, 0]
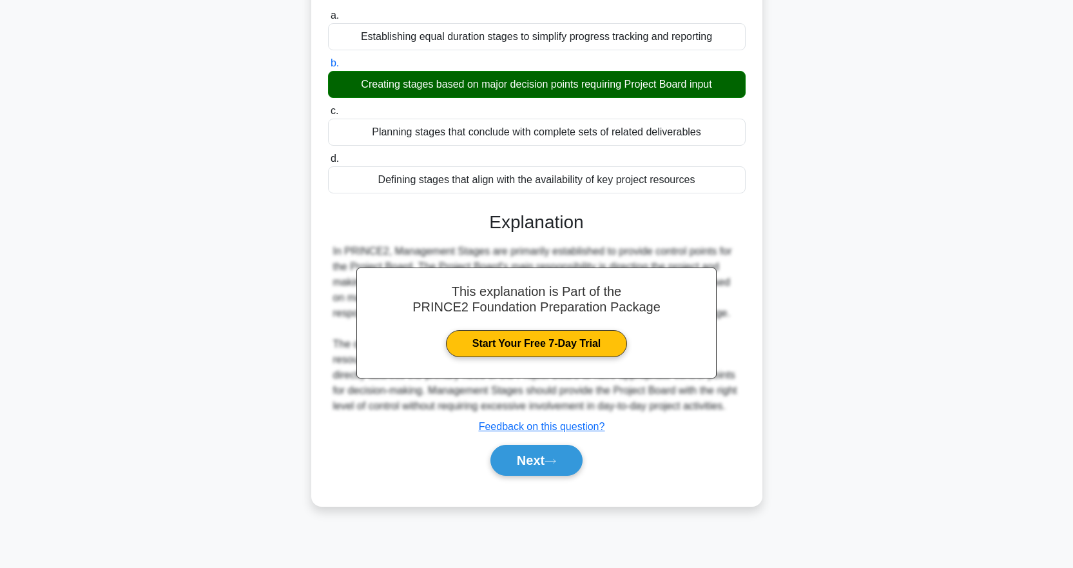
click at [538, 454] on button "Next" at bounding box center [536, 460] width 92 height 31
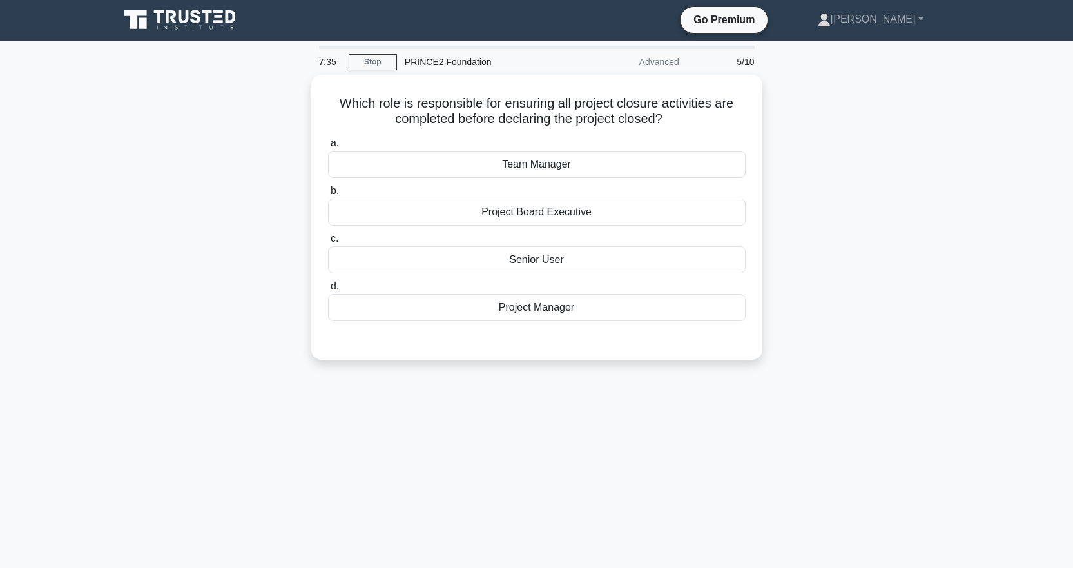
scroll to position [0, 0]
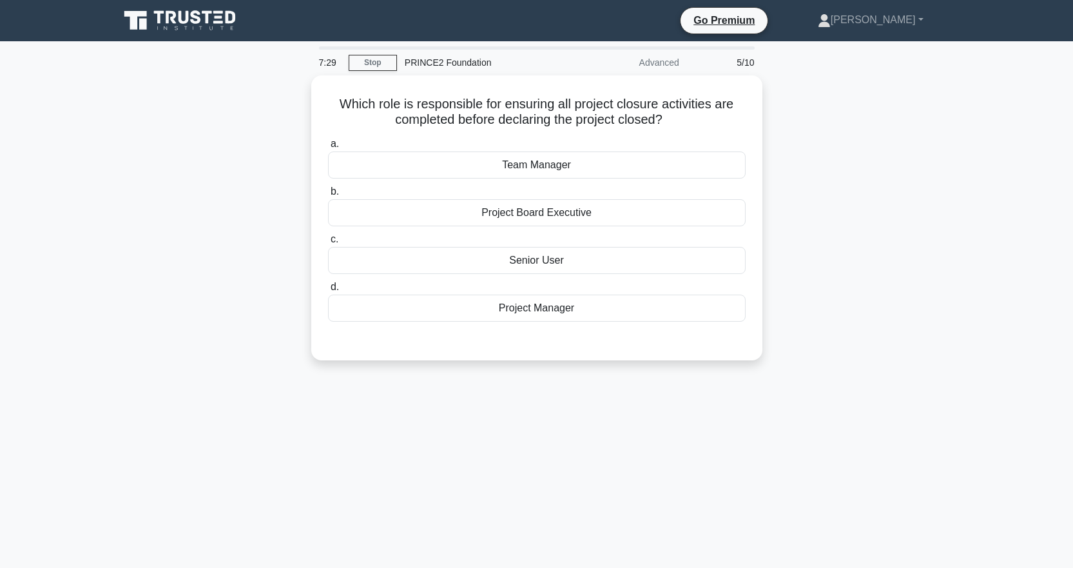
click at [543, 303] on div "Project Manager" at bounding box center [536, 307] width 417 height 27
click at [328, 291] on input "d. Project Manager" at bounding box center [328, 287] width 0 height 8
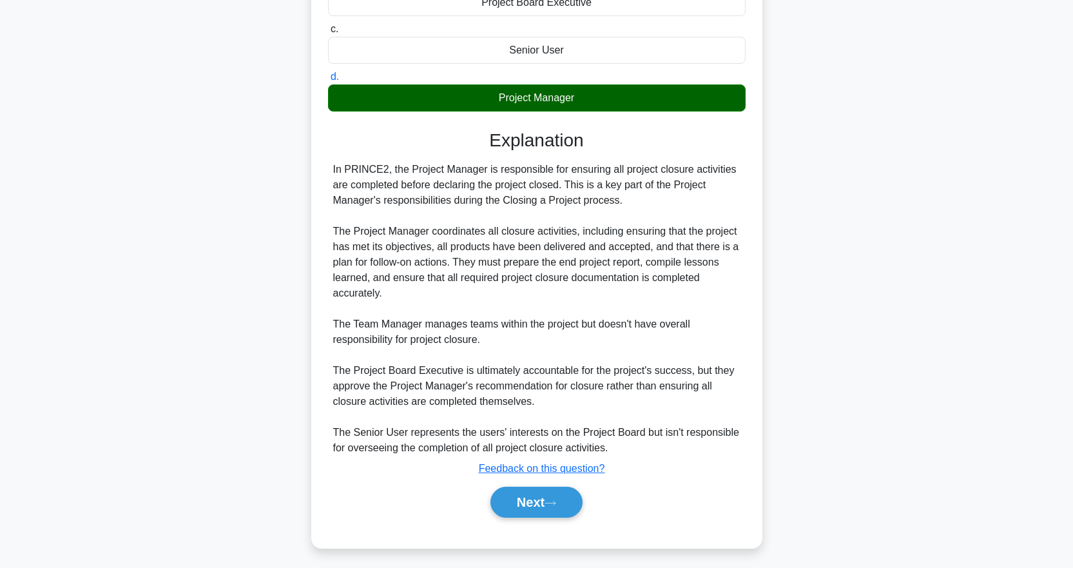
scroll to position [212, 0]
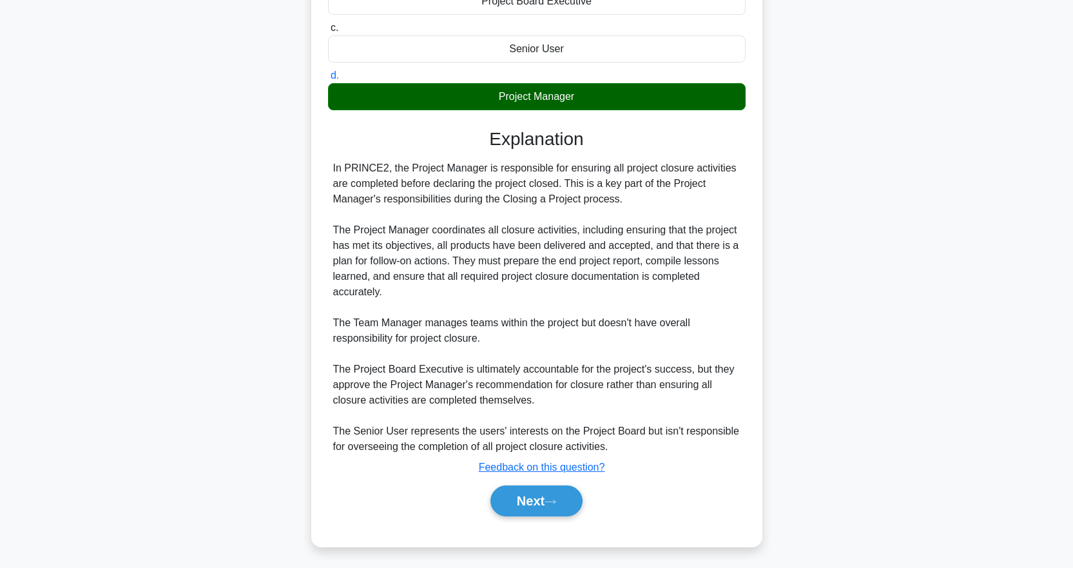
click at [524, 488] on button "Next" at bounding box center [536, 500] width 92 height 31
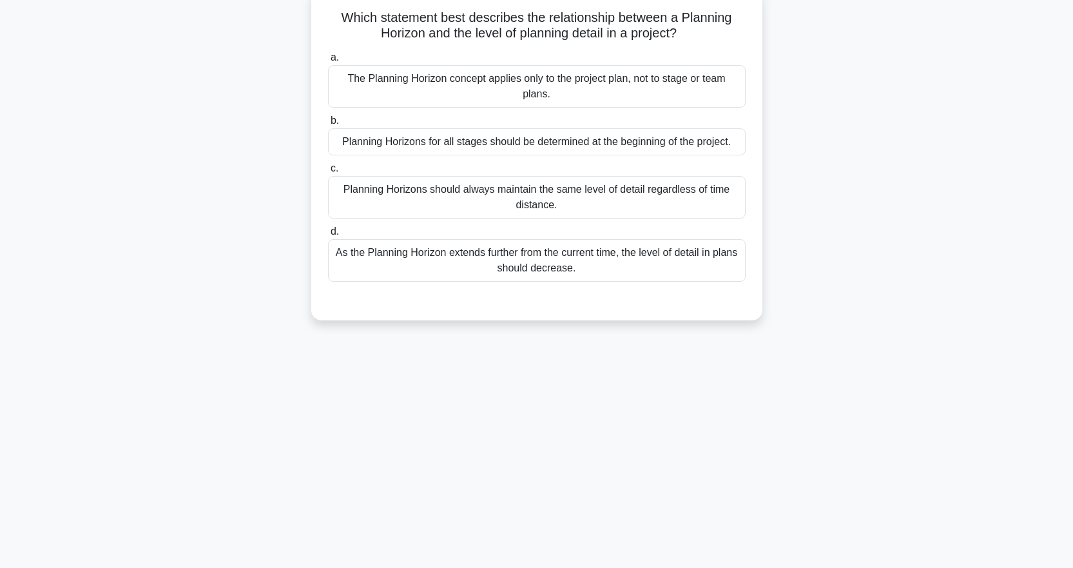
scroll to position [0, 0]
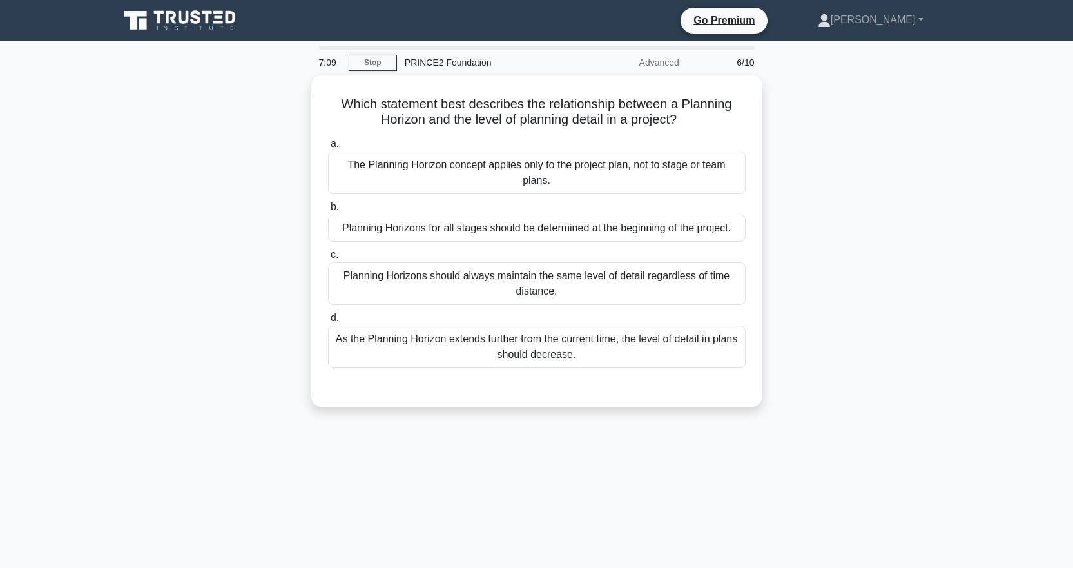
click at [720, 227] on div "Planning Horizons for all stages should be determined at the beginning of the p…" at bounding box center [536, 228] width 417 height 27
click at [328, 211] on input "b. Planning Horizons for all stages should be determined at the beginning of th…" at bounding box center [328, 207] width 0 height 8
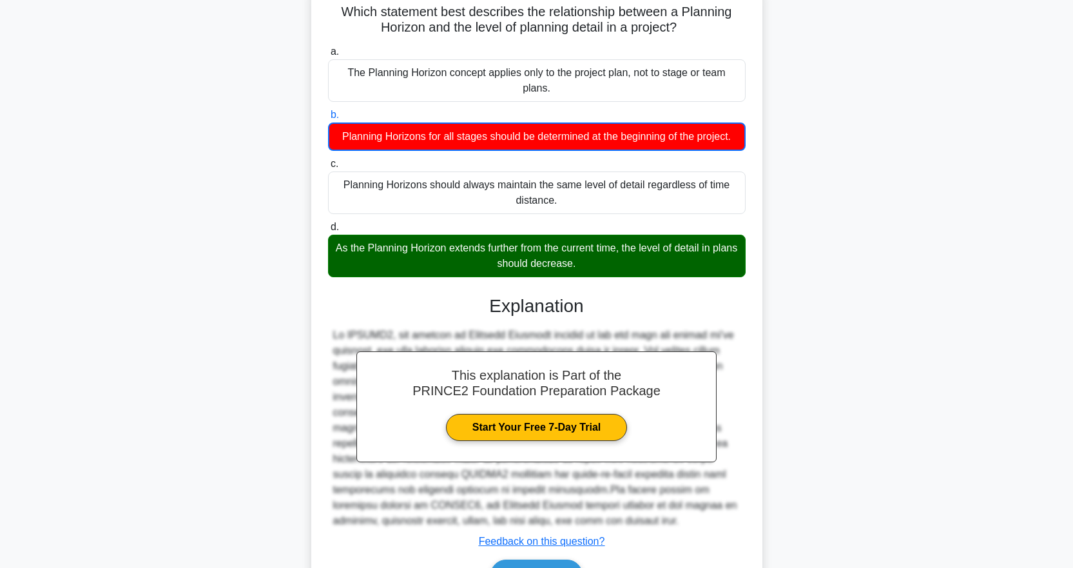
scroll to position [167, 0]
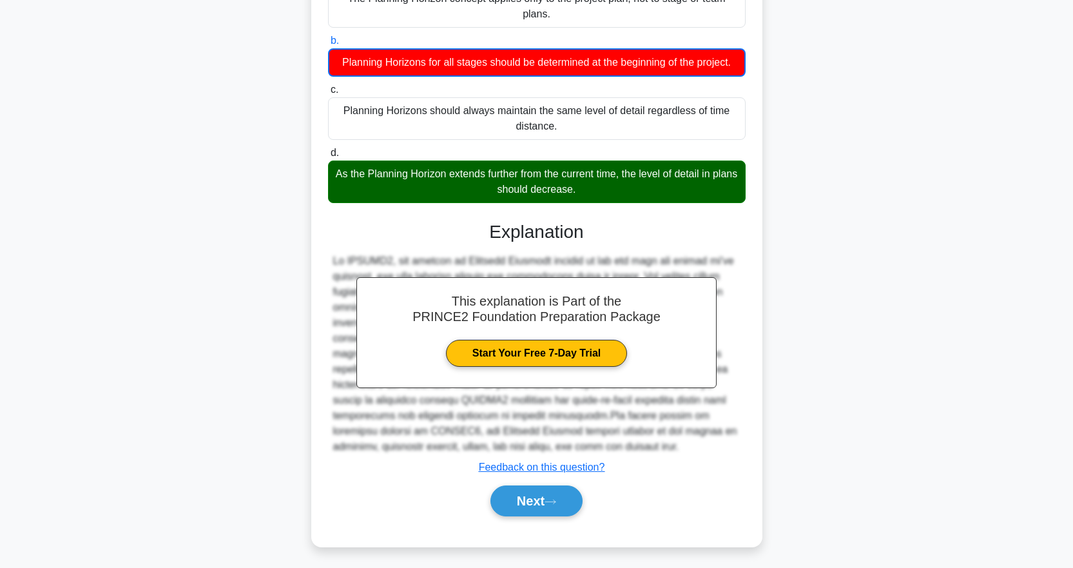
click at [542, 504] on button "Next" at bounding box center [536, 500] width 92 height 31
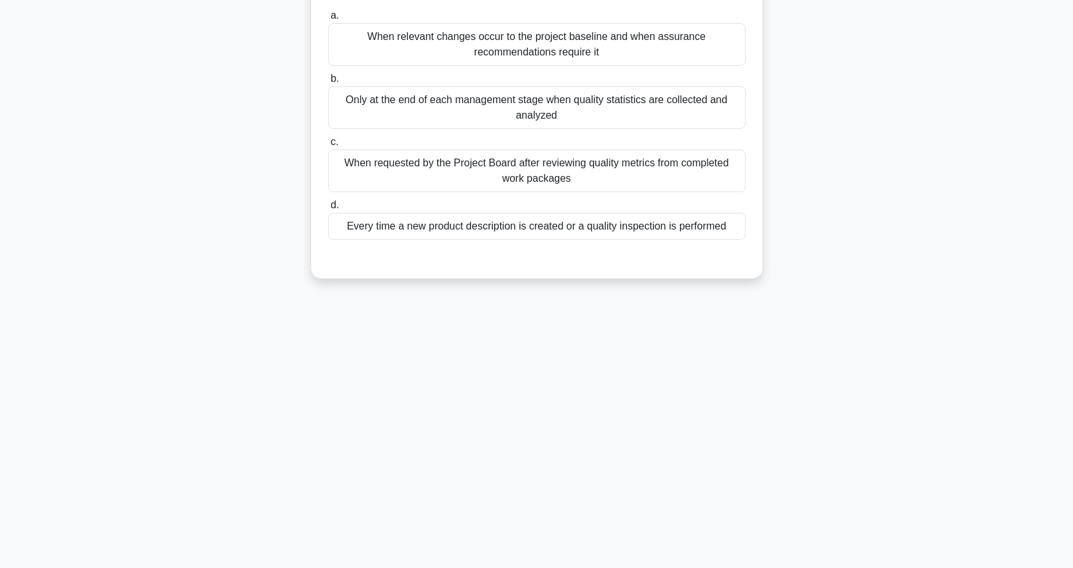
scroll to position [0, 0]
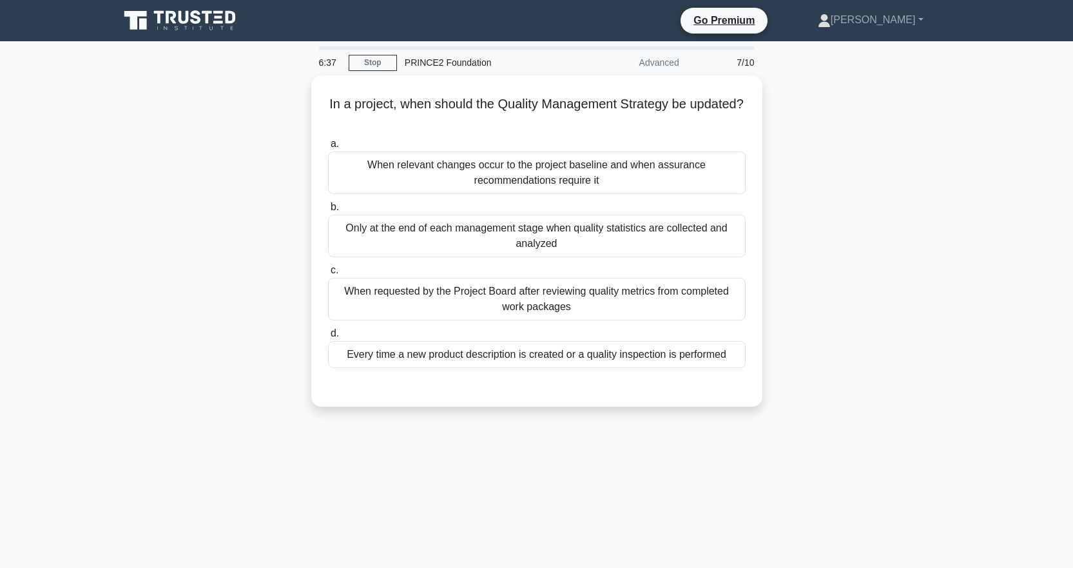
click at [486, 358] on div "Every time a new product description is created or a quality inspection is perf…" at bounding box center [536, 354] width 417 height 27
click at [328, 338] on input "d. Every time a new product description is created or a quality inspection is p…" at bounding box center [328, 333] width 0 height 8
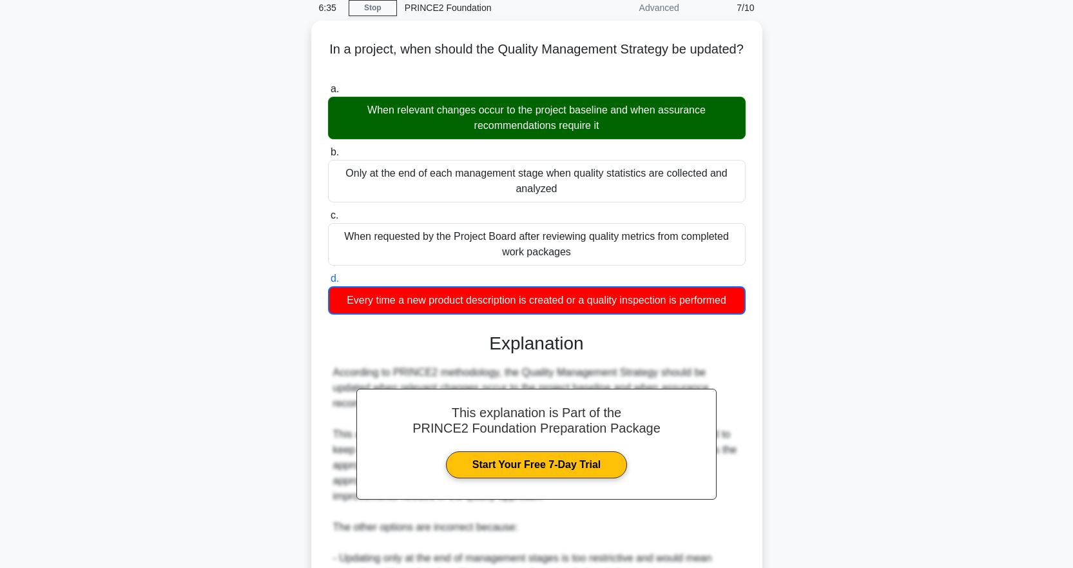
scroll to position [258, 0]
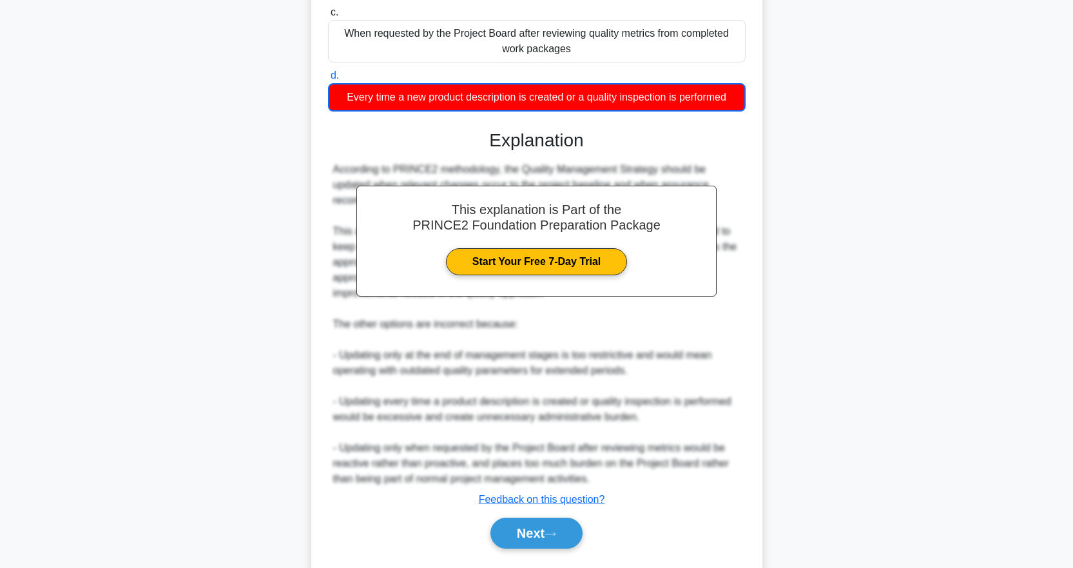
click at [528, 512] on div "Next" at bounding box center [536, 532] width 417 height 41
click at [517, 526] on button "Next" at bounding box center [536, 532] width 92 height 31
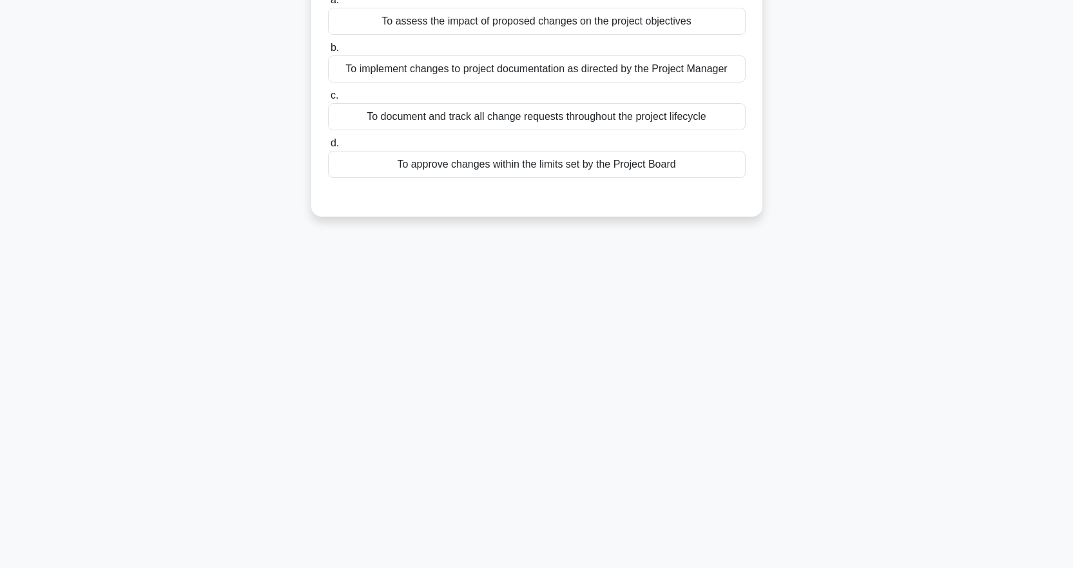
scroll to position [0, 0]
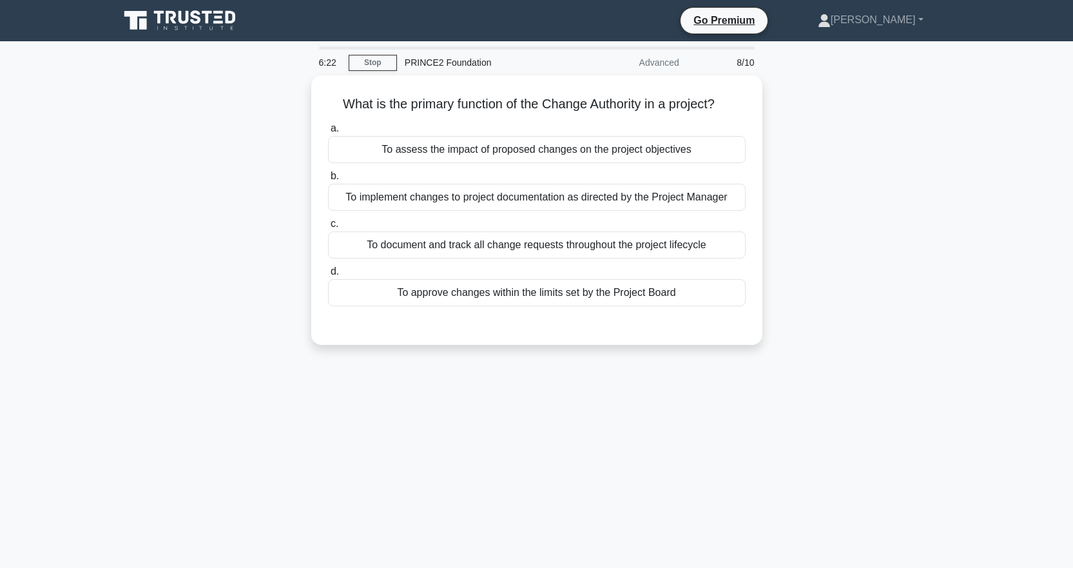
click at [483, 289] on div "To approve changes within the limits set by the Project Board" at bounding box center [536, 292] width 417 height 27
click at [328, 276] on input "d. To approve changes within the limits set by the Project Board" at bounding box center [328, 271] width 0 height 8
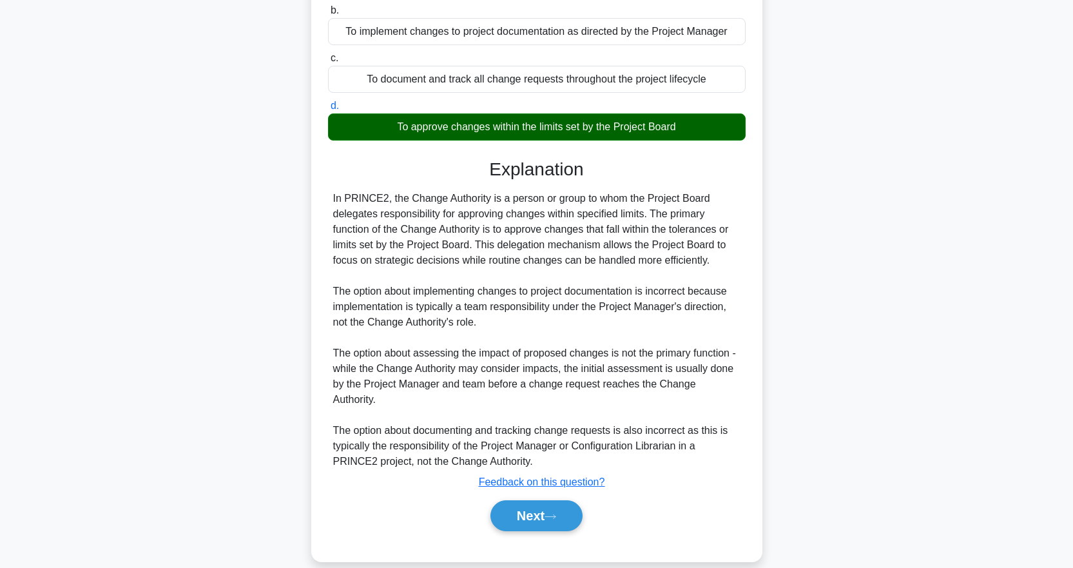
click at [544, 500] on button "Next" at bounding box center [536, 515] width 92 height 31
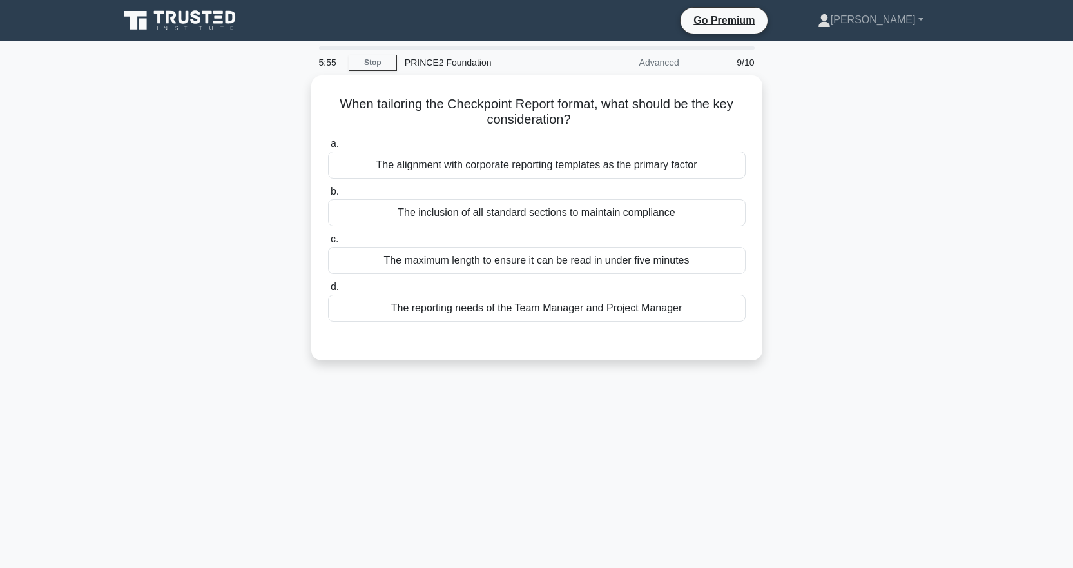
click at [539, 209] on div "The inclusion of all standard sections to maintain compliance" at bounding box center [536, 212] width 417 height 27
click at [328, 196] on input "b. The inclusion of all standard sections to maintain compliance" at bounding box center [328, 191] width 0 height 8
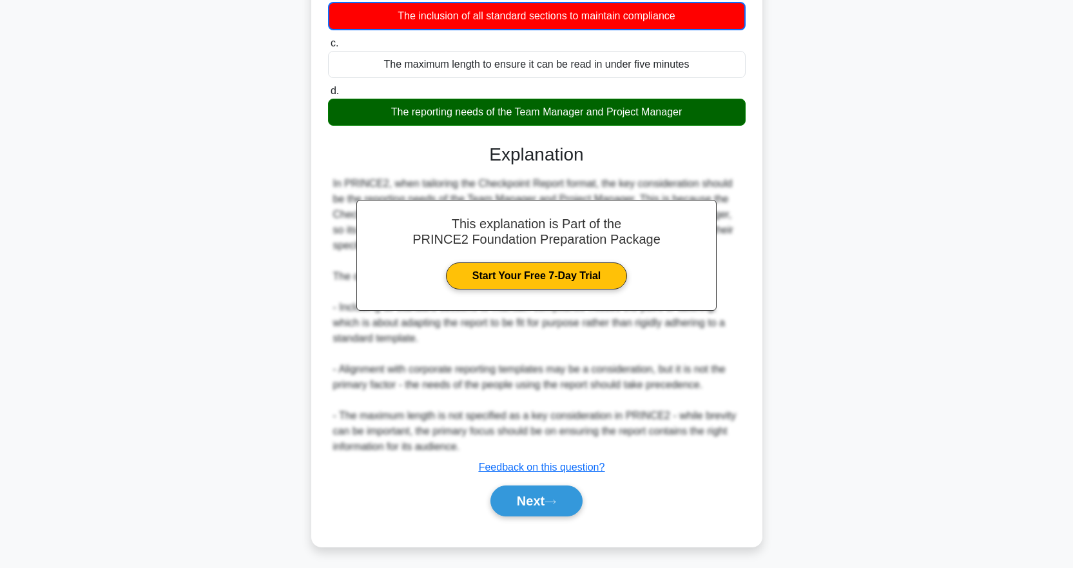
click at [555, 501] on icon at bounding box center [550, 501] width 12 height 7
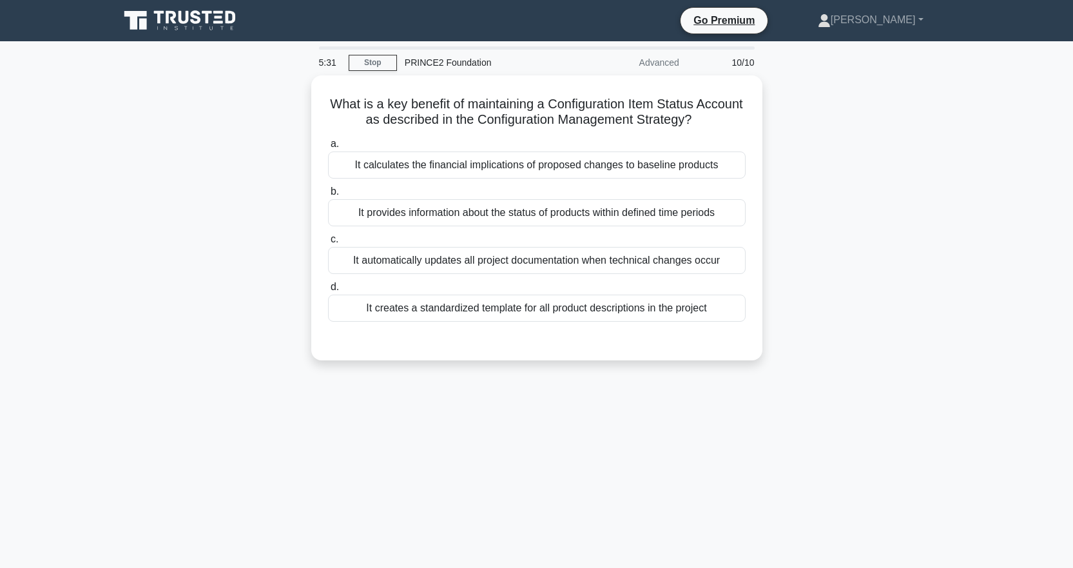
click at [459, 212] on div "It provides information about the status of products within defined time periods" at bounding box center [536, 212] width 417 height 27
click at [328, 196] on input "b. It provides information about the status of products within defined time per…" at bounding box center [328, 191] width 0 height 8
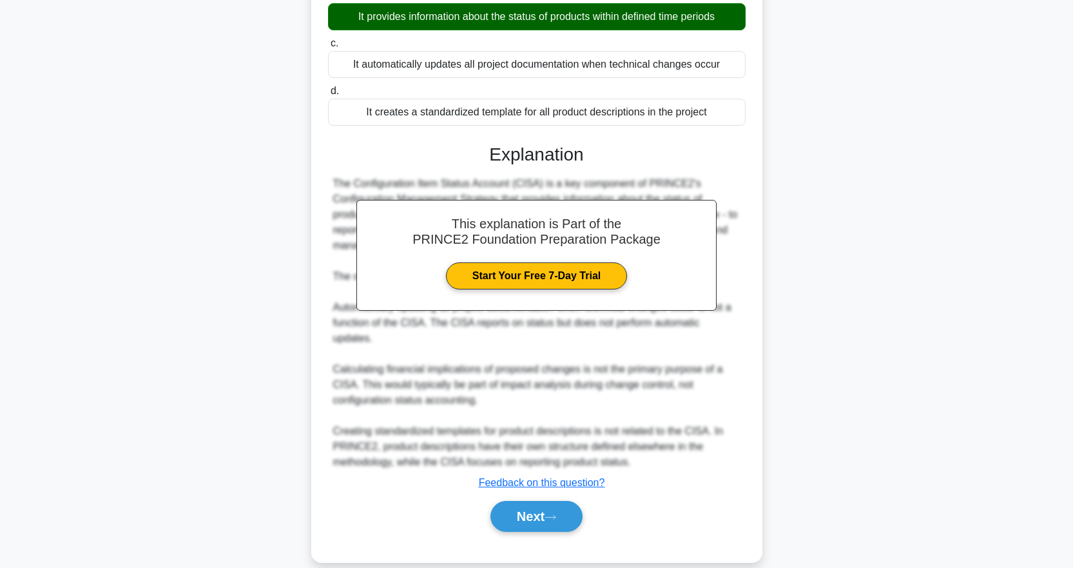
scroll to position [197, 0]
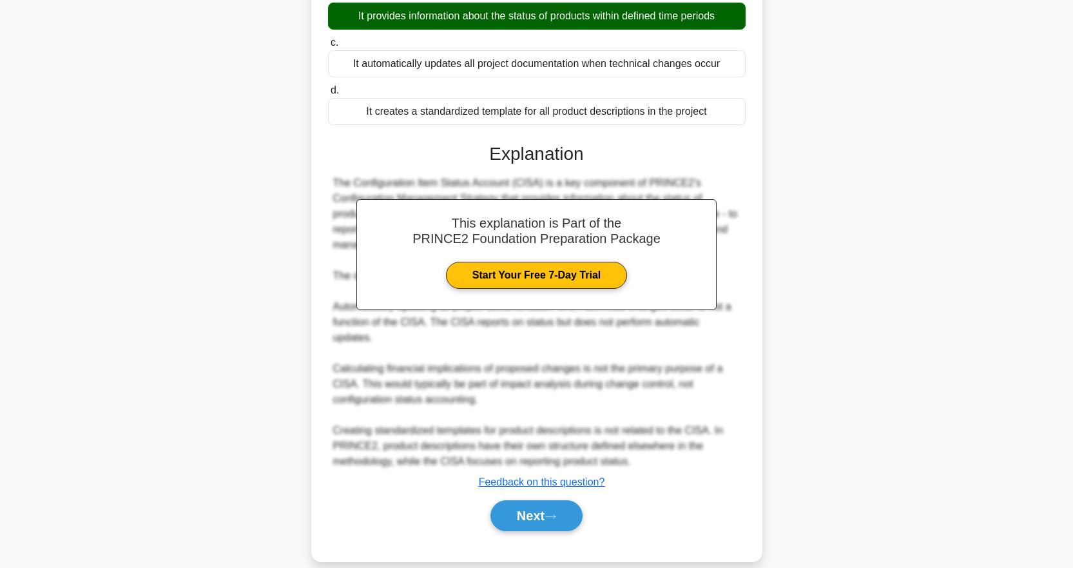
click at [552, 503] on button "Next" at bounding box center [536, 515] width 92 height 31
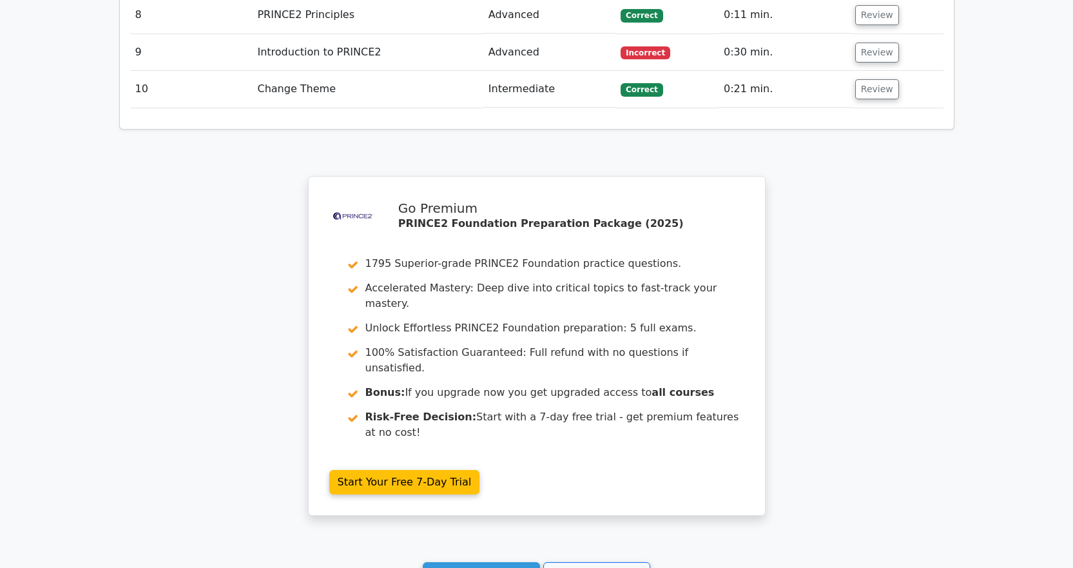
scroll to position [2075, 0]
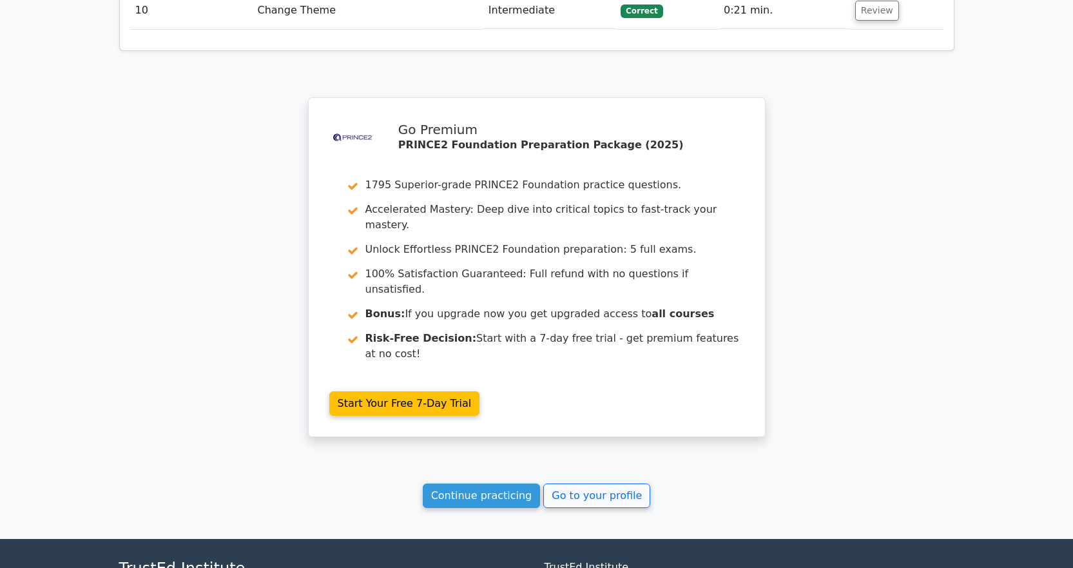
click at [513, 483] on link "Continue practicing" at bounding box center [482, 495] width 118 height 24
